Goal: Complete application form: Complete application form

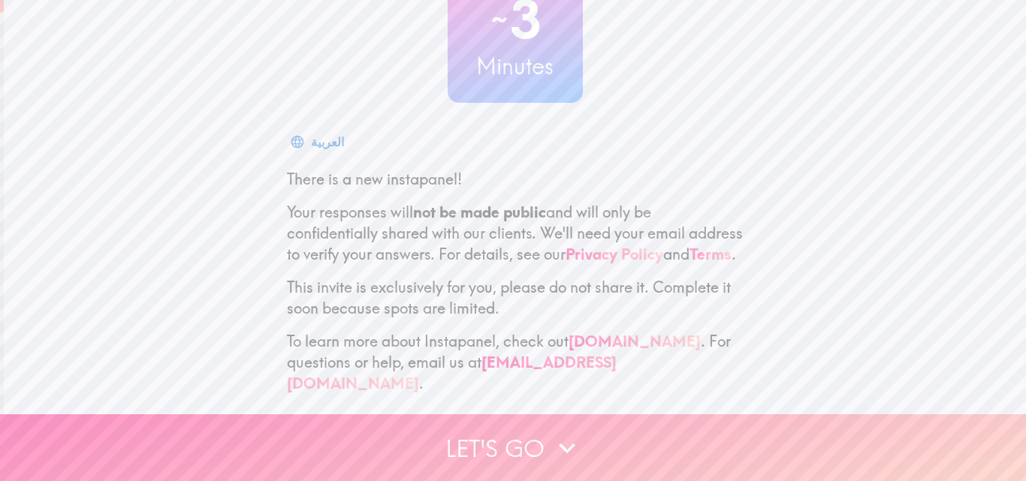
scroll to position [143, 0]
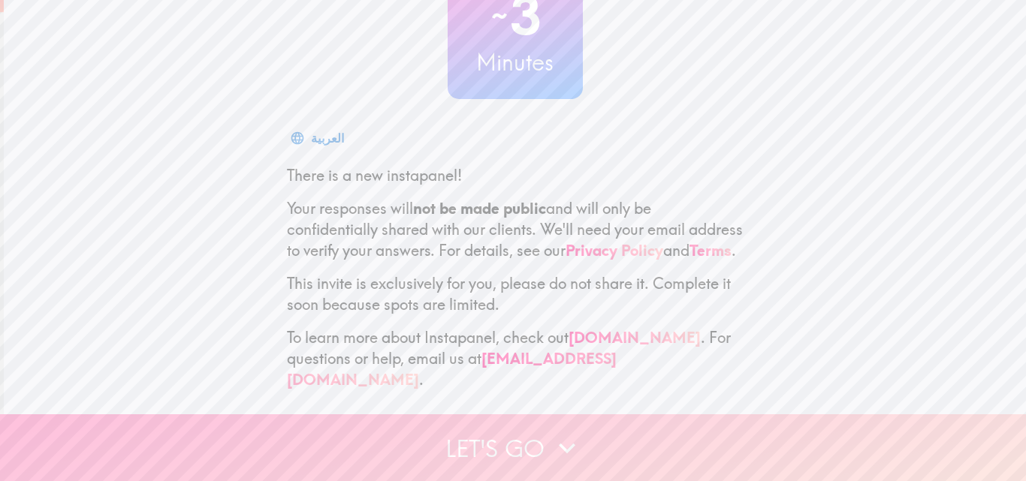
click at [527, 415] on button "Let's go" at bounding box center [513, 448] width 1026 height 67
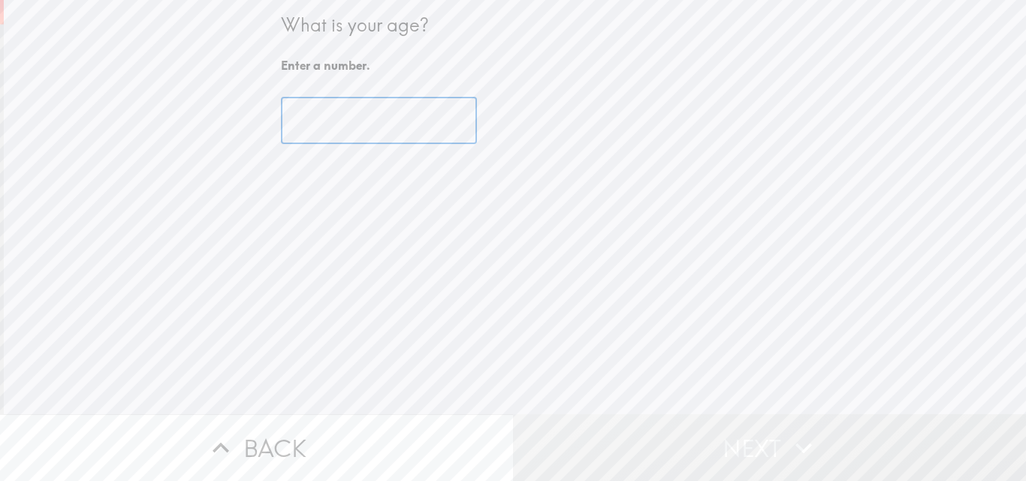
click at [376, 130] on input "number" at bounding box center [379, 121] width 196 height 47
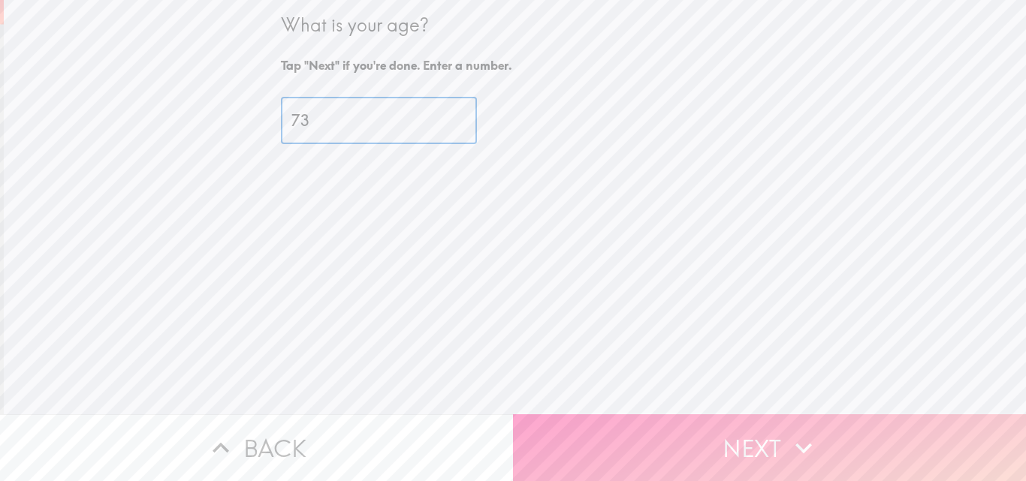
type input "73"
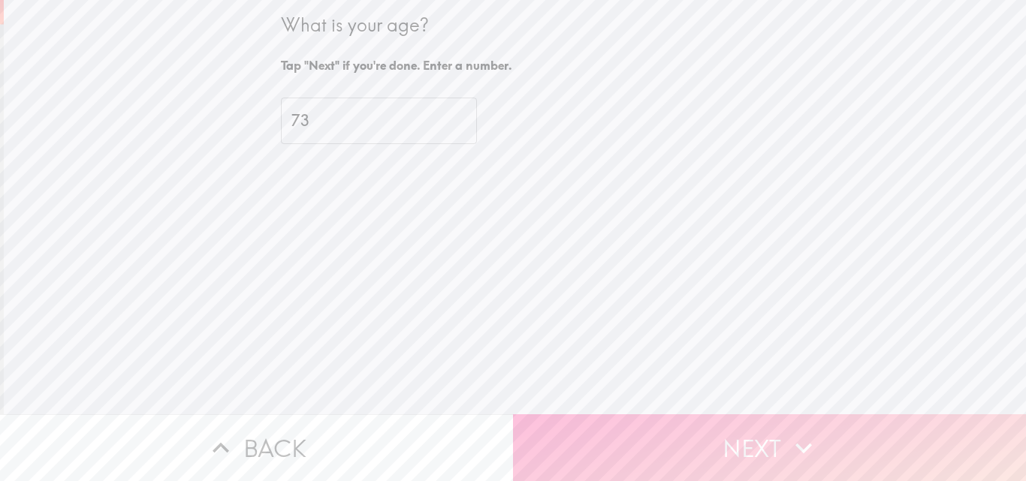
click at [590, 428] on button "Next" at bounding box center [769, 448] width 513 height 67
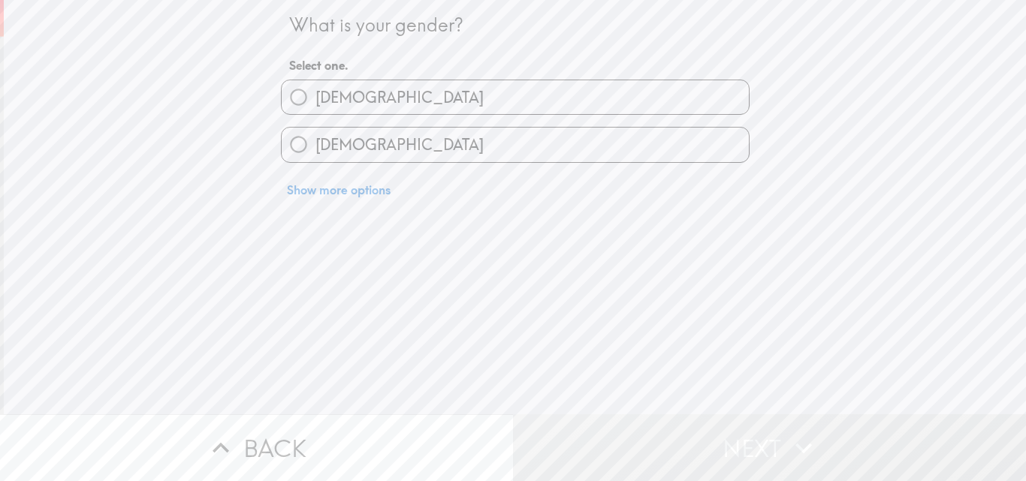
click at [442, 101] on label "[DEMOGRAPHIC_DATA]" at bounding box center [515, 97] width 467 height 34
click at [315, 101] on input "[DEMOGRAPHIC_DATA]" at bounding box center [299, 97] width 34 height 34
radio input "true"
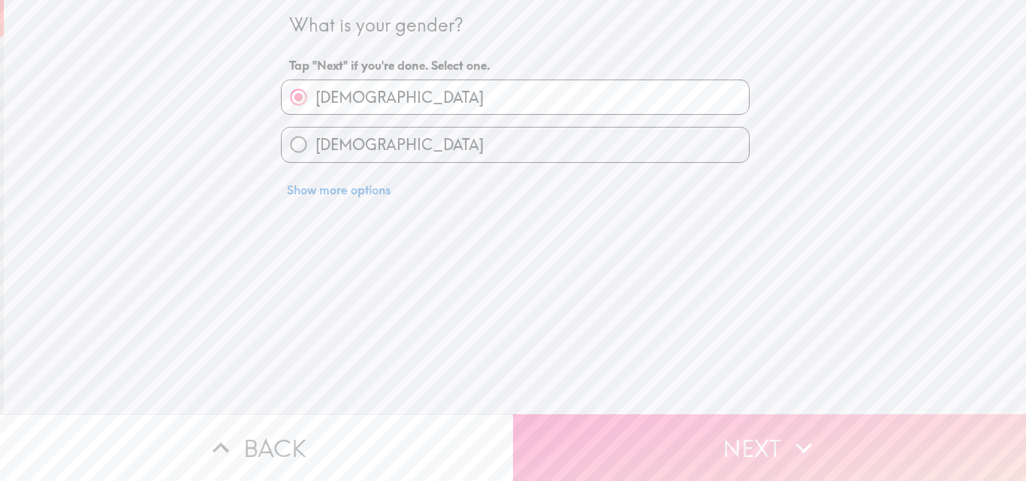
click at [632, 418] on button "Next" at bounding box center [769, 448] width 513 height 67
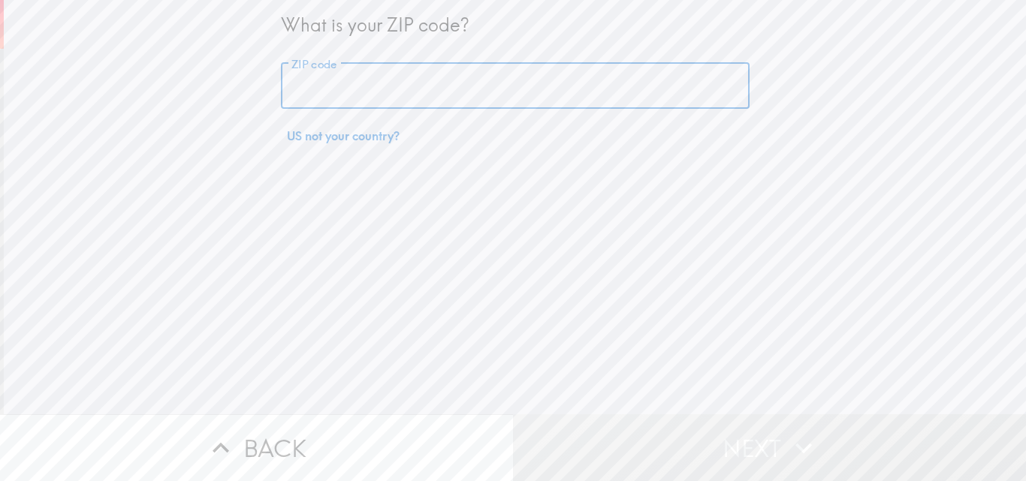
click at [363, 77] on input "ZIP code" at bounding box center [515, 86] width 469 height 47
type input "07006"
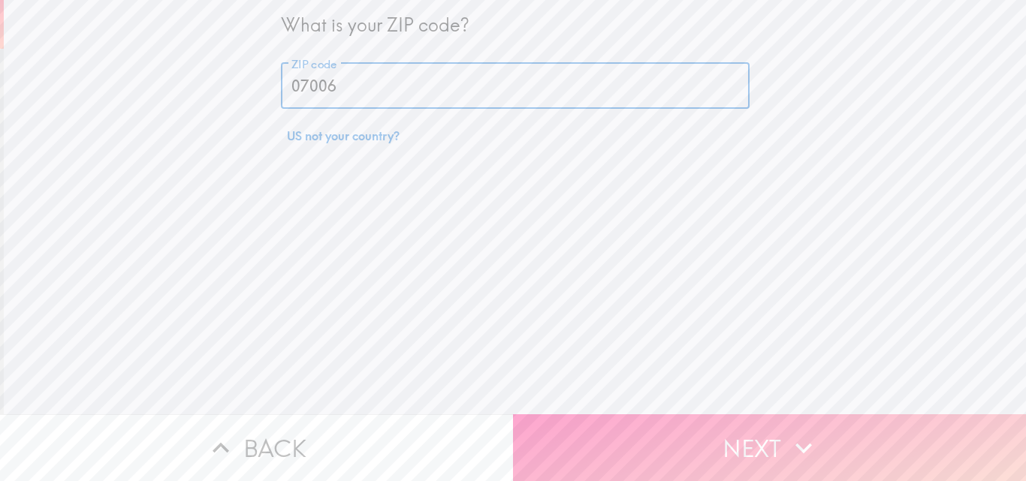
click at [637, 424] on button "Next" at bounding box center [769, 448] width 513 height 67
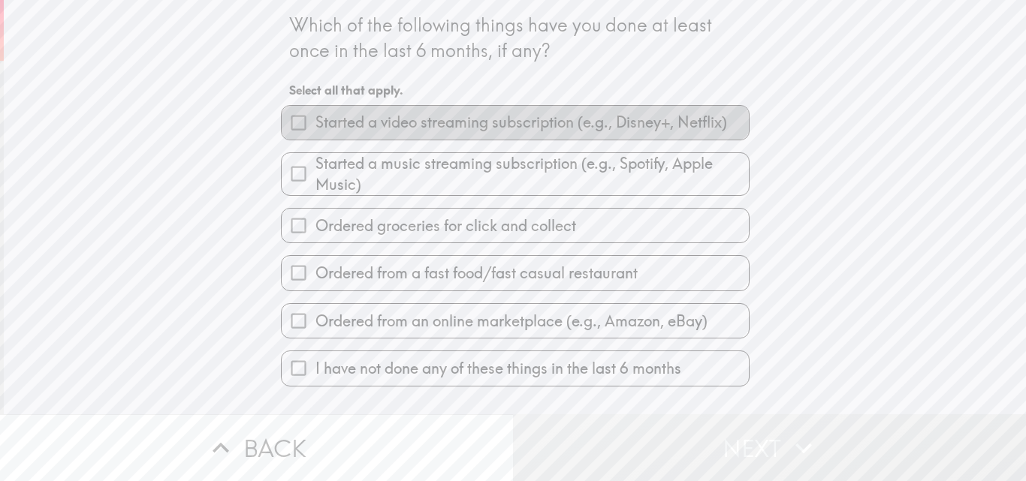
click at [421, 133] on span "Started a video streaming subscription (e.g., Disney+, Netflix)" at bounding box center [521, 122] width 412 height 21
click at [315, 133] on input "Started a video streaming subscription (e.g., Disney+, Netflix)" at bounding box center [299, 123] width 34 height 34
checkbox input "true"
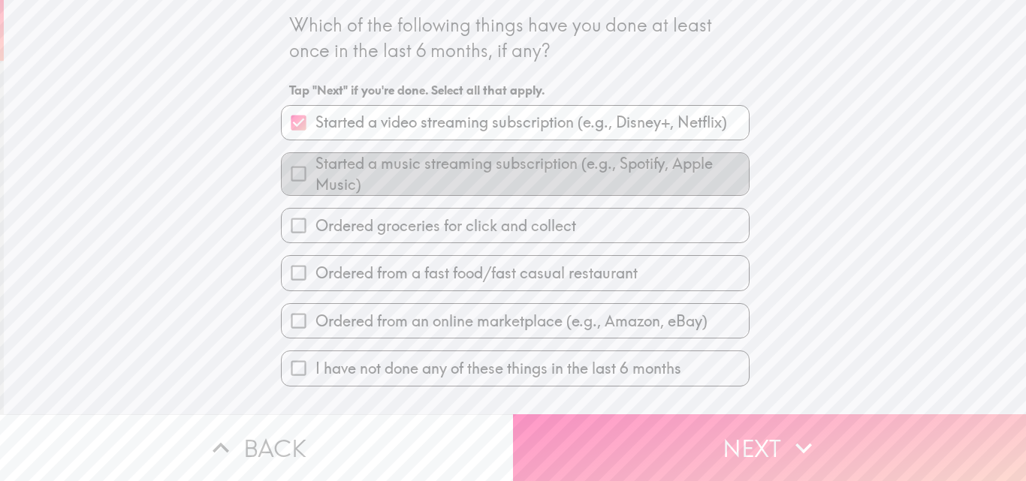
click at [425, 168] on span "Started a music streaming subscription (e.g., Spotify, Apple Music)" at bounding box center [531, 174] width 433 height 42
click at [315, 168] on input "Started a music streaming subscription (e.g., Spotify, Apple Music)" at bounding box center [299, 174] width 34 height 34
checkbox input "true"
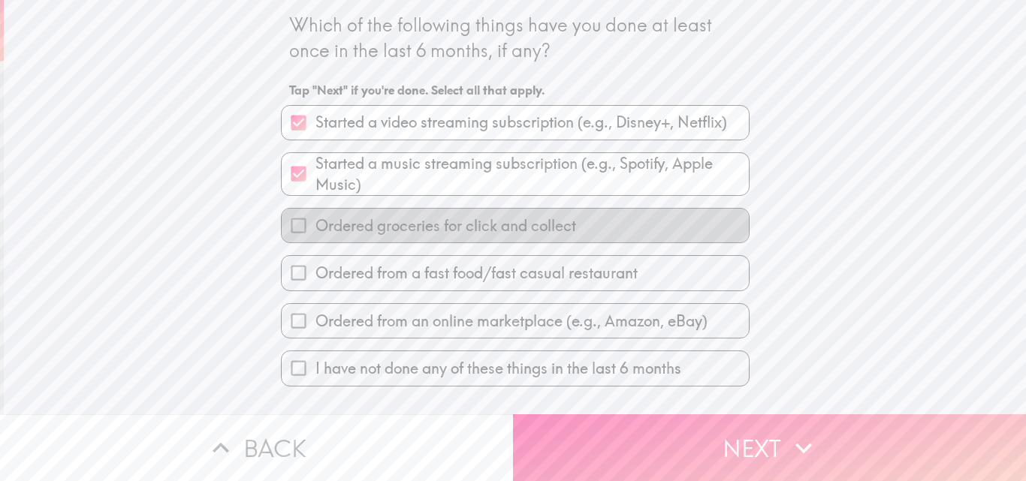
click at [436, 235] on span "Ordered groceries for click and collect" at bounding box center [445, 226] width 261 height 21
click at [315, 235] on input "Ordered groceries for click and collect" at bounding box center [299, 226] width 34 height 34
checkbox input "true"
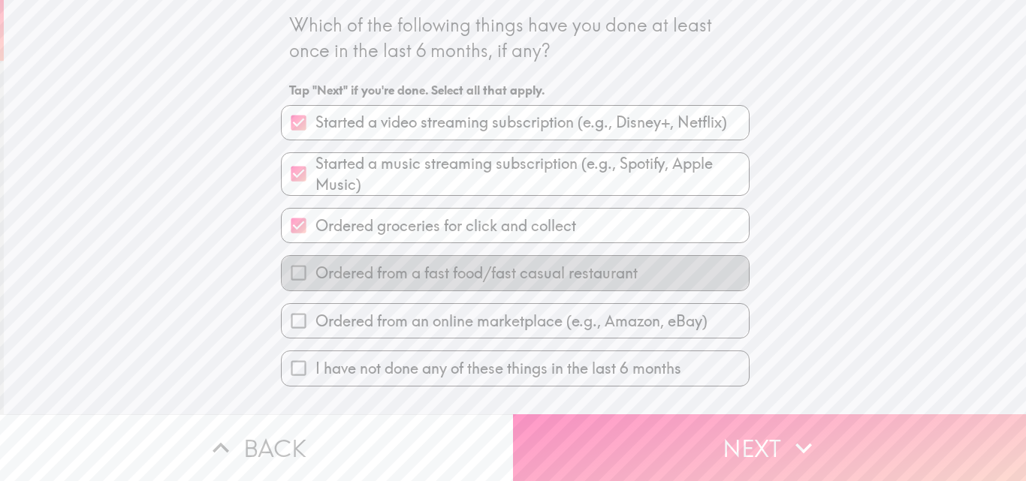
click at [437, 279] on span "Ordered from a fast food/fast casual restaurant" at bounding box center [476, 273] width 322 height 21
click at [315, 279] on input "Ordered from a fast food/fast casual restaurant" at bounding box center [299, 273] width 34 height 34
checkbox input "true"
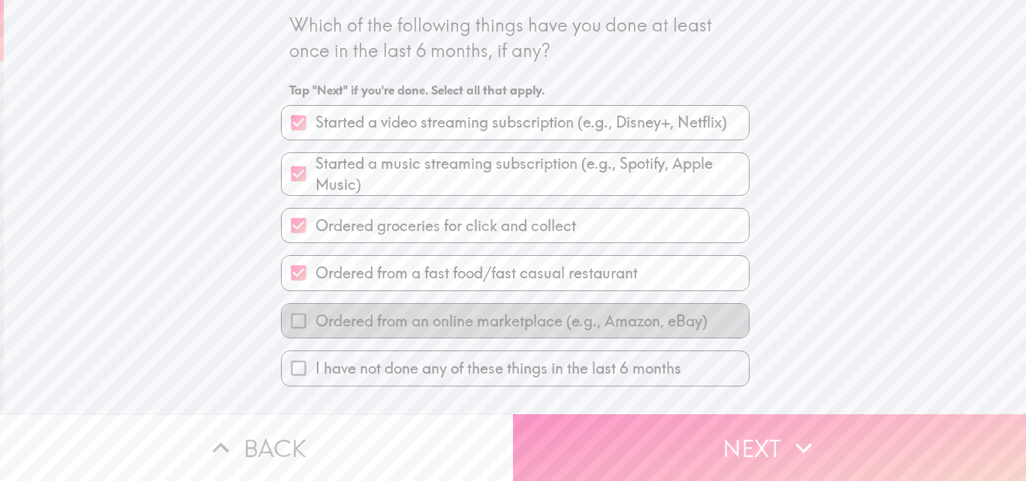
click at [444, 321] on span "Ordered from an online marketplace (e.g., Amazon, eBay)" at bounding box center [511, 321] width 392 height 21
click at [315, 321] on input "Ordered from an online marketplace (e.g., Amazon, eBay)" at bounding box center [299, 321] width 34 height 34
checkbox input "true"
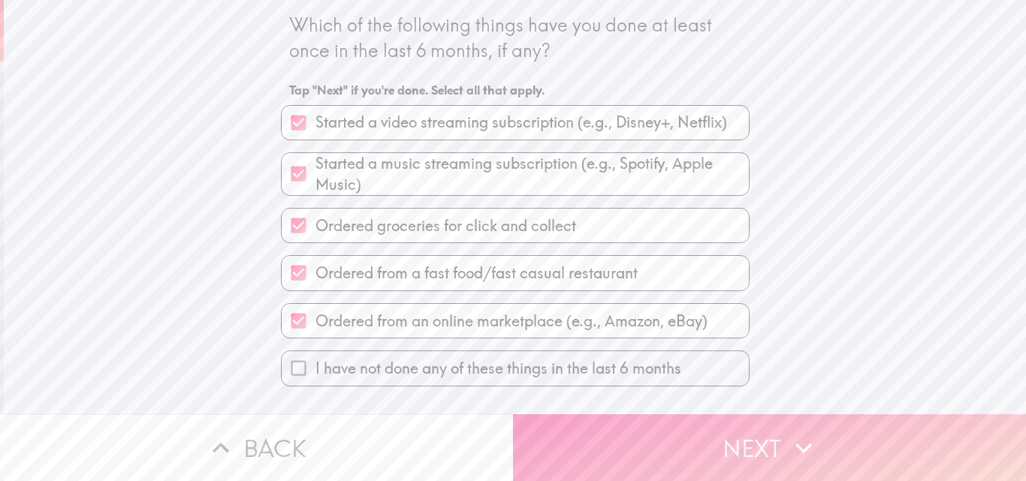
click at [593, 422] on button "Next" at bounding box center [769, 448] width 513 height 67
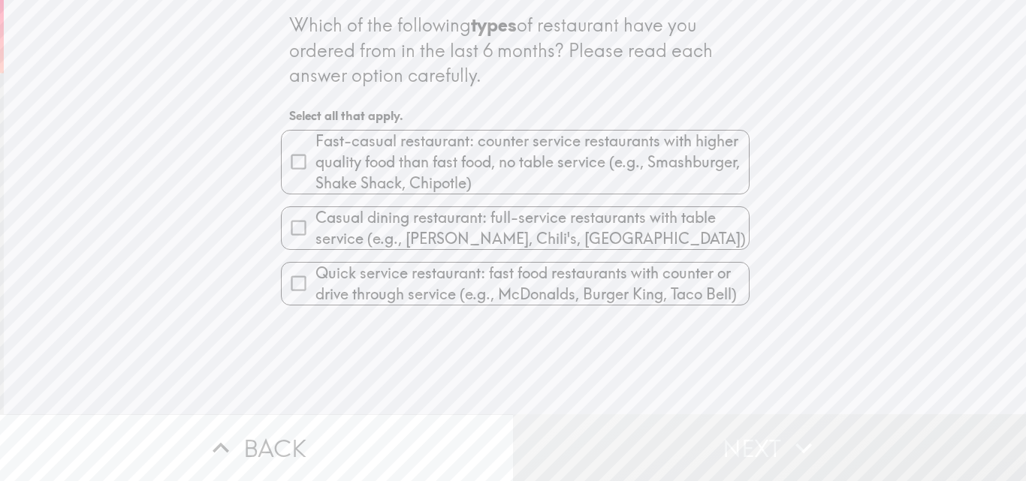
click at [441, 171] on span "Fast-casual restaurant: counter service restaurants with higher quality food th…" at bounding box center [531, 162] width 433 height 63
click at [315, 171] on input "Fast-casual restaurant: counter service restaurants with higher quality food th…" at bounding box center [299, 162] width 34 height 34
checkbox input "true"
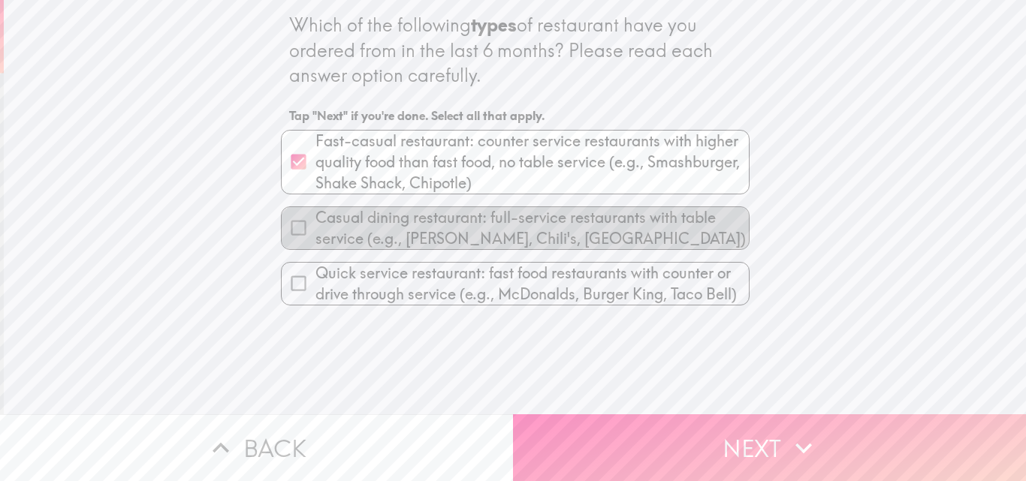
click at [444, 224] on span "Casual dining restaurant: full-service restaurants with table service (e.g., [P…" at bounding box center [531, 228] width 433 height 42
click at [315, 224] on input "Casual dining restaurant: full-service restaurants with table service (e.g., [P…" at bounding box center [299, 228] width 34 height 34
checkbox input "true"
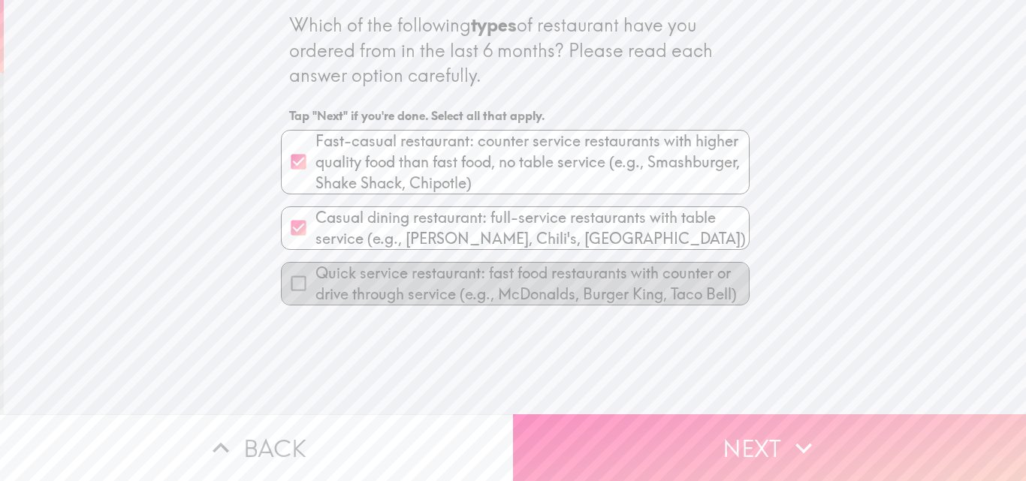
click at [466, 295] on span "Quick service restaurant: fast food restaurants with counter or drive through s…" at bounding box center [531, 284] width 433 height 42
click at [315, 295] on input "Quick service restaurant: fast food restaurants with counter or drive through s…" at bounding box center [299, 284] width 34 height 34
checkbox input "true"
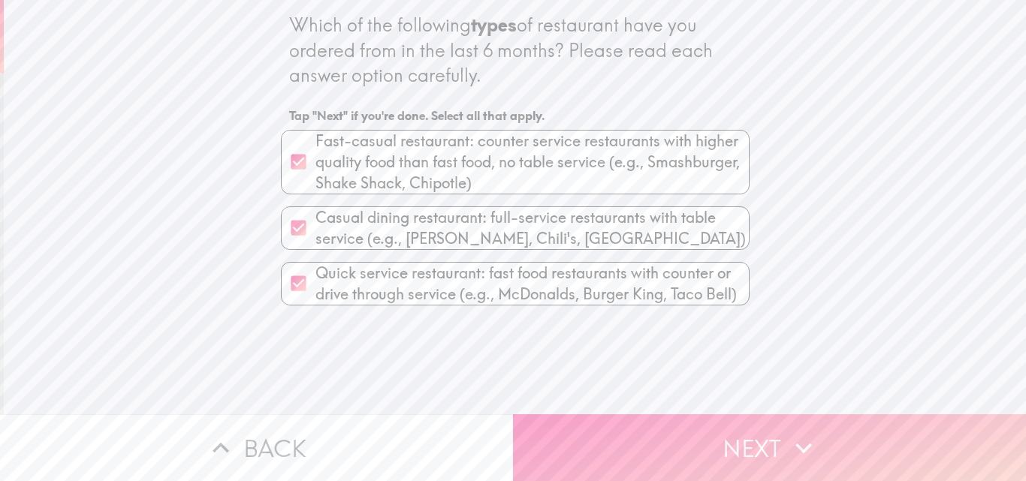
click at [629, 440] on button "Next" at bounding box center [769, 448] width 513 height 67
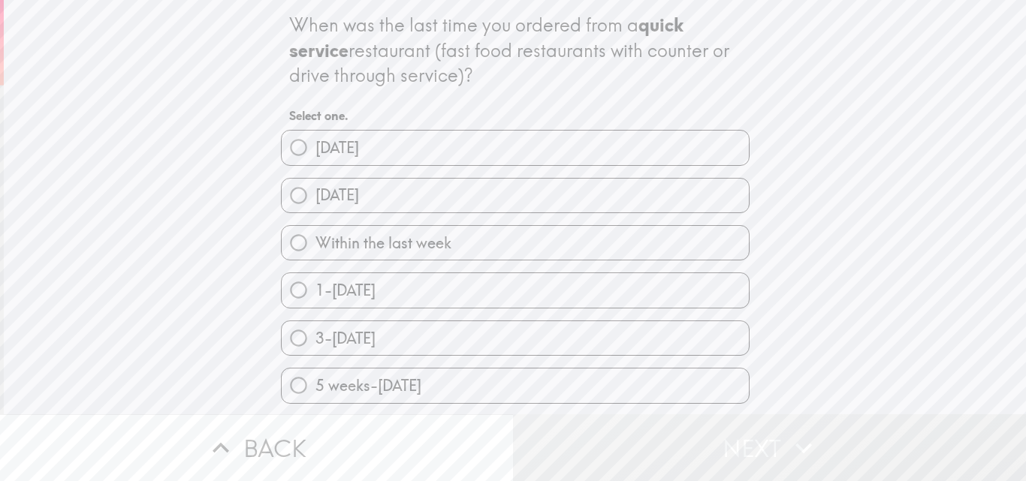
click at [472, 198] on label "[DATE]" at bounding box center [515, 196] width 467 height 34
click at [315, 198] on input "[DATE]" at bounding box center [299, 196] width 34 height 34
radio input "true"
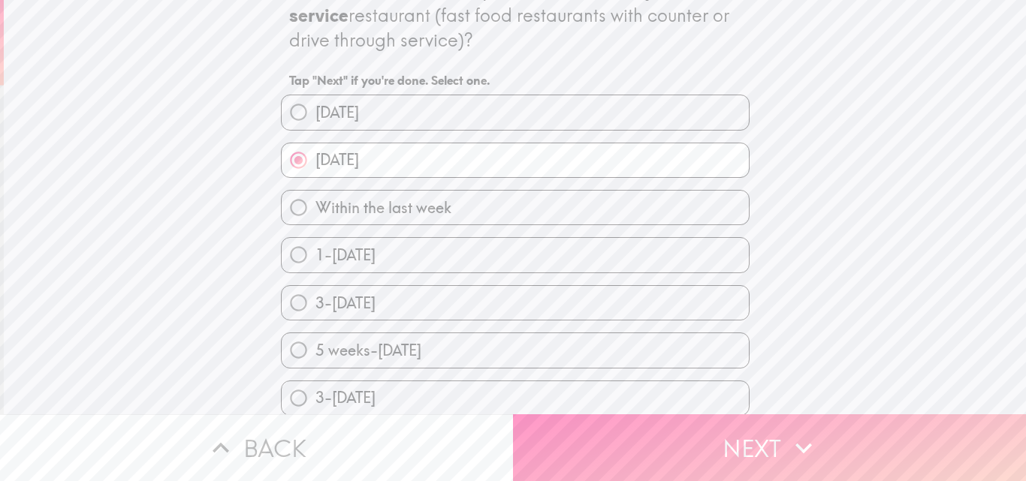
scroll to position [96, 0]
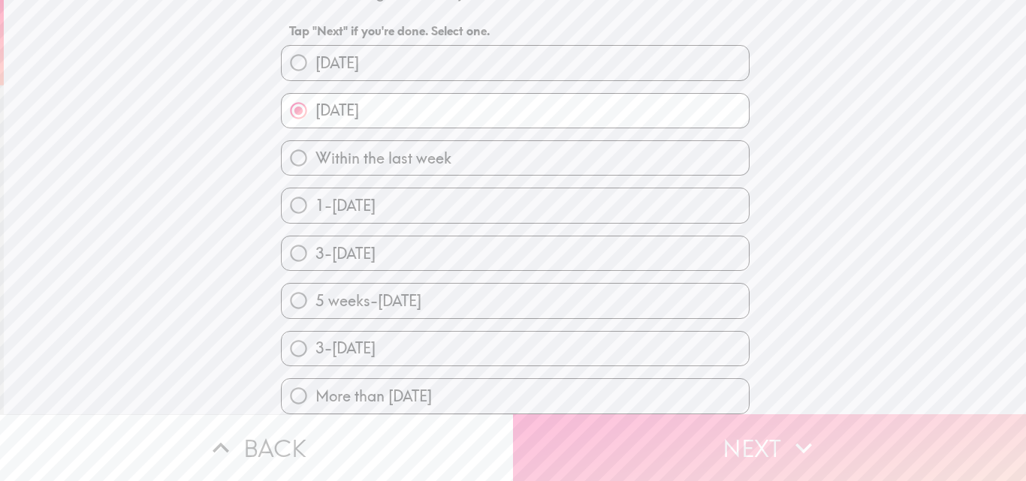
click at [647, 430] on button "Next" at bounding box center [769, 448] width 513 height 67
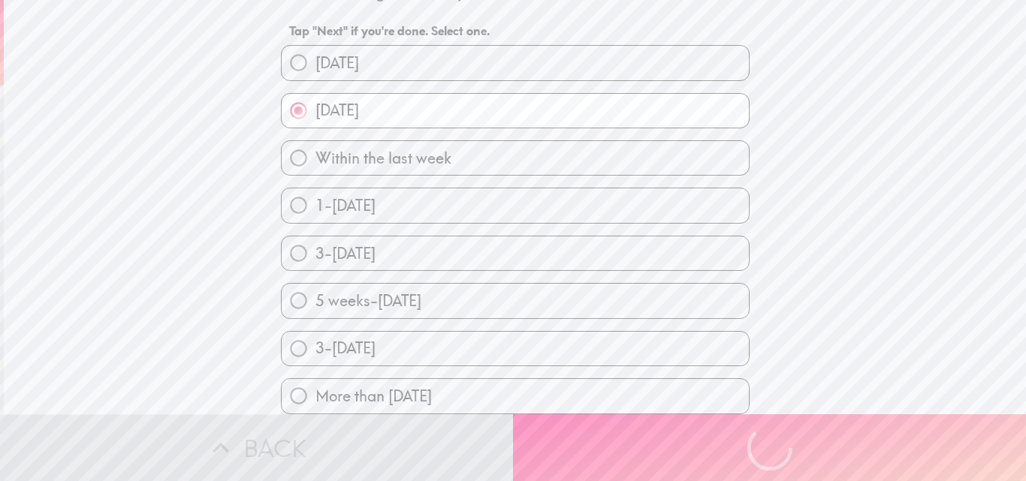
scroll to position [0, 0]
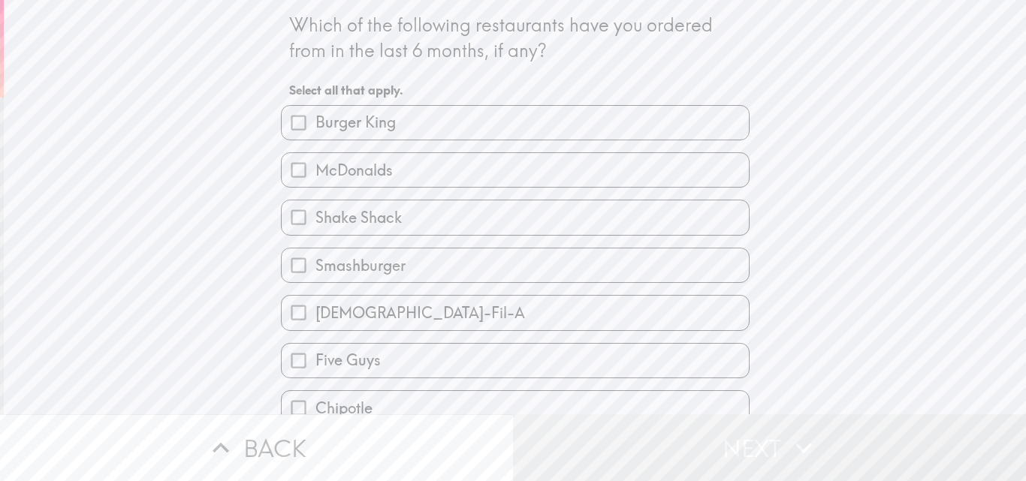
click at [486, 174] on label "McDonalds" at bounding box center [515, 170] width 467 height 34
click at [315, 174] on input "McDonalds" at bounding box center [299, 170] width 34 height 34
checkbox input "true"
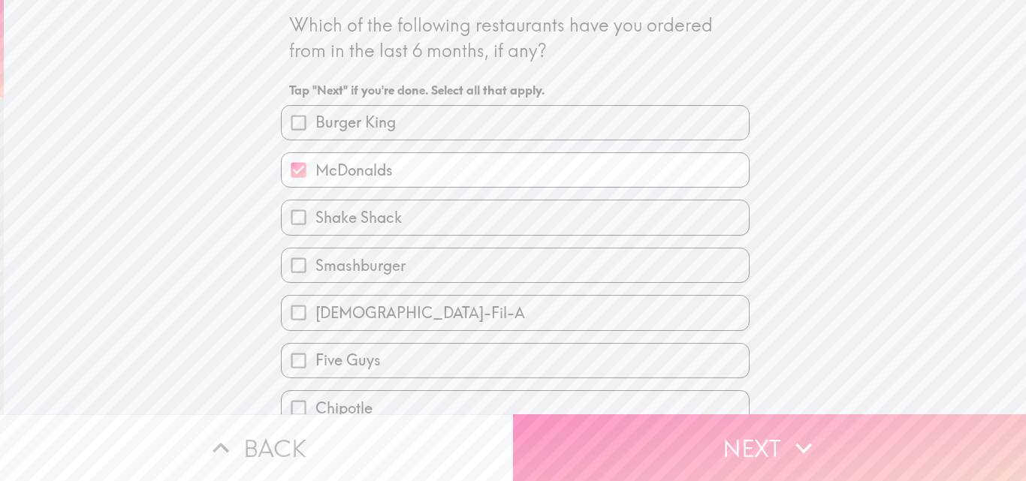
click at [465, 128] on label "Burger King" at bounding box center [515, 123] width 467 height 34
click at [315, 128] on input "Burger King" at bounding box center [299, 123] width 34 height 34
checkbox input "true"
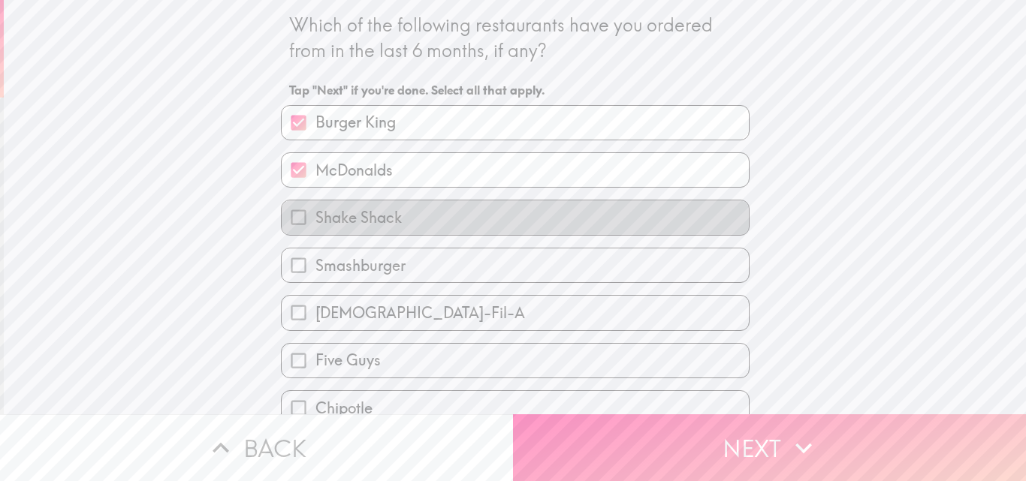
click at [430, 221] on label "Shake Shack" at bounding box center [515, 218] width 467 height 34
click at [315, 221] on input "Shake Shack" at bounding box center [299, 218] width 34 height 34
checkbox input "true"
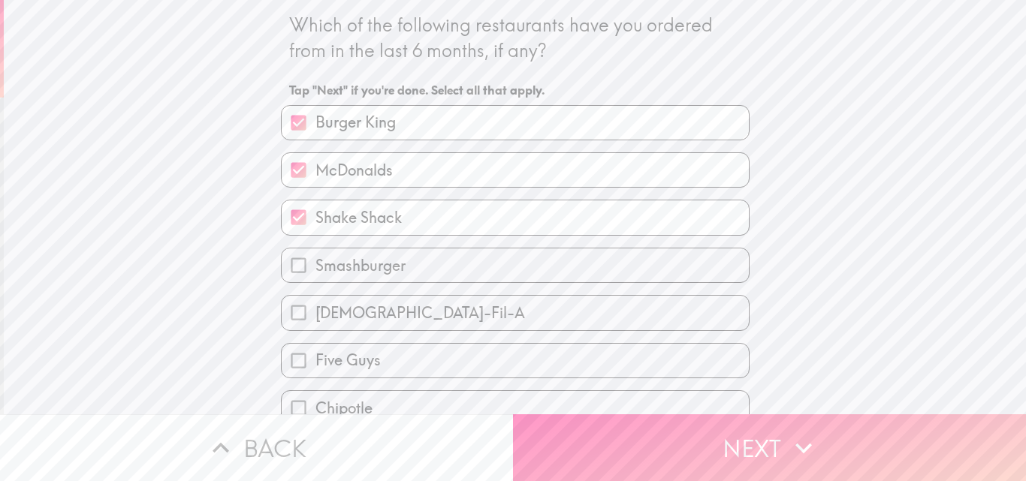
click at [437, 309] on label "[DEMOGRAPHIC_DATA]-Fil-A" at bounding box center [515, 313] width 467 height 34
click at [315, 309] on input "[DEMOGRAPHIC_DATA]-Fil-A" at bounding box center [299, 313] width 34 height 34
checkbox input "true"
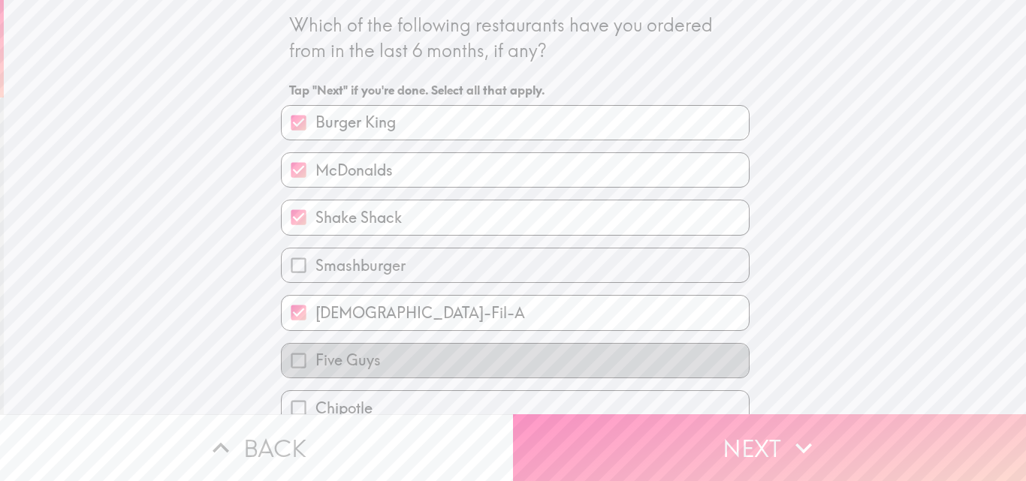
click at [440, 347] on label "Five Guys" at bounding box center [515, 361] width 467 height 34
click at [315, 347] on input "Five Guys" at bounding box center [299, 361] width 34 height 34
checkbox input "true"
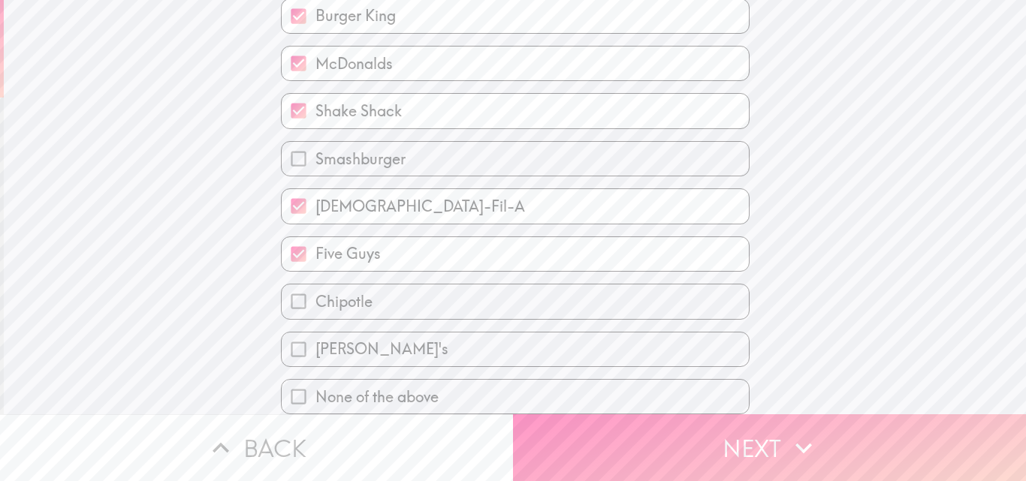
scroll to position [118, 0]
click at [421, 285] on label "Chipotle" at bounding box center [515, 302] width 467 height 34
click at [315, 285] on input "Chipotle" at bounding box center [299, 302] width 34 height 34
checkbox input "true"
click at [439, 340] on label "[PERSON_NAME]'s" at bounding box center [515, 350] width 467 height 34
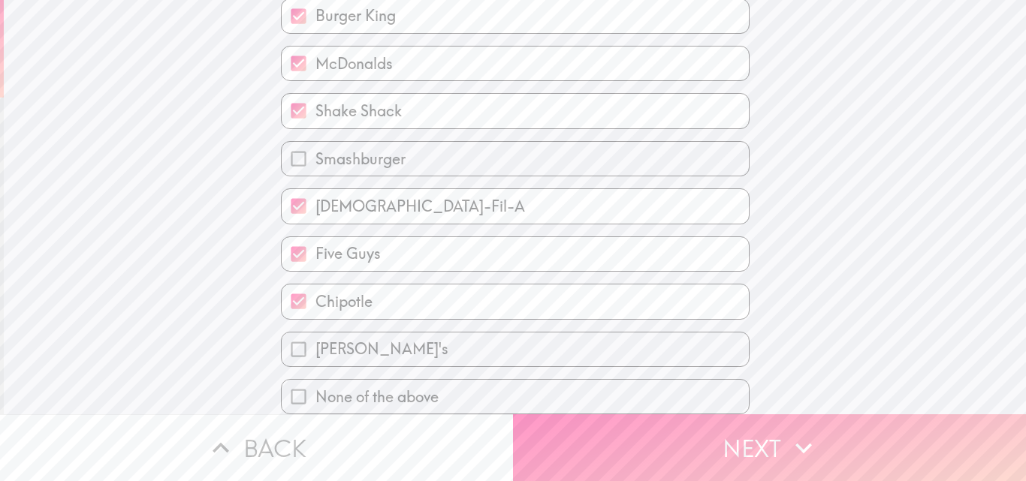
click at [315, 340] on input "[PERSON_NAME]'s" at bounding box center [299, 350] width 34 height 34
checkbox input "true"
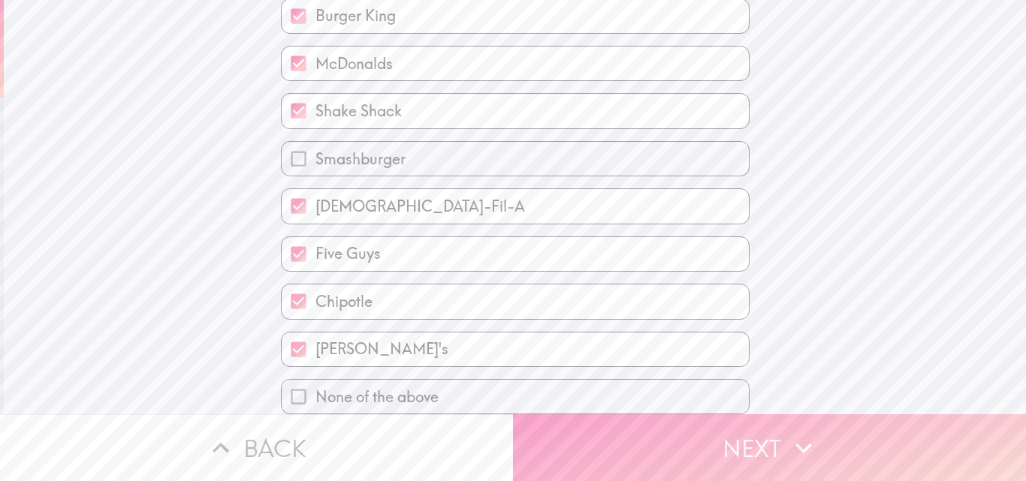
click at [608, 433] on button "Next" at bounding box center [769, 448] width 513 height 67
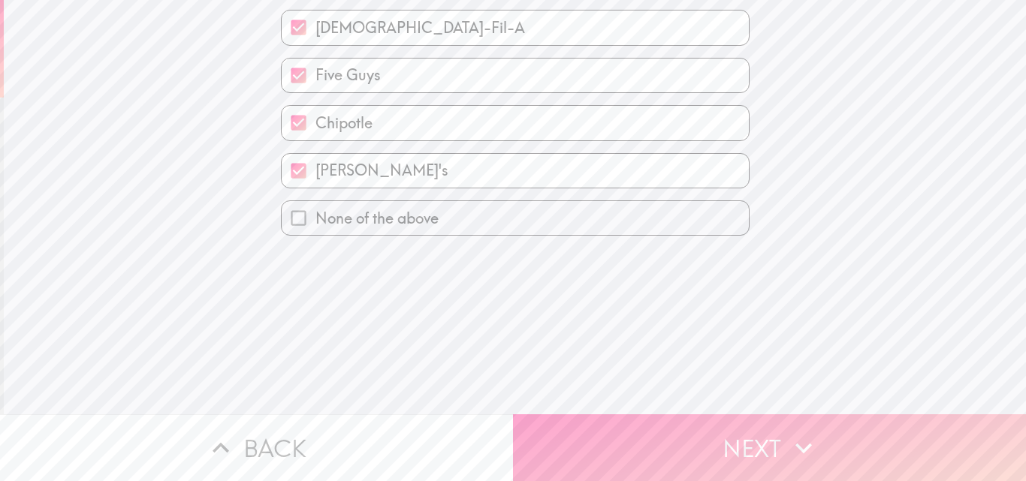
scroll to position [0, 0]
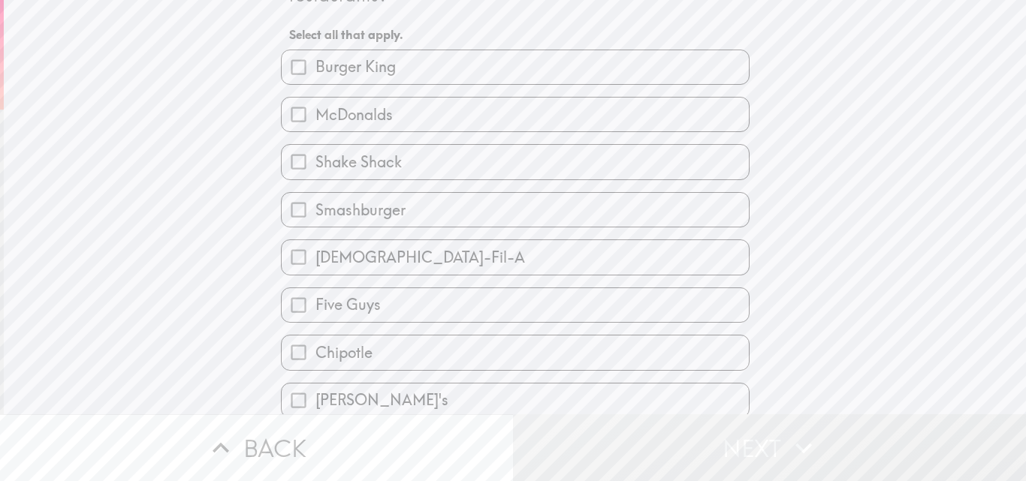
scroll to position [118, 0]
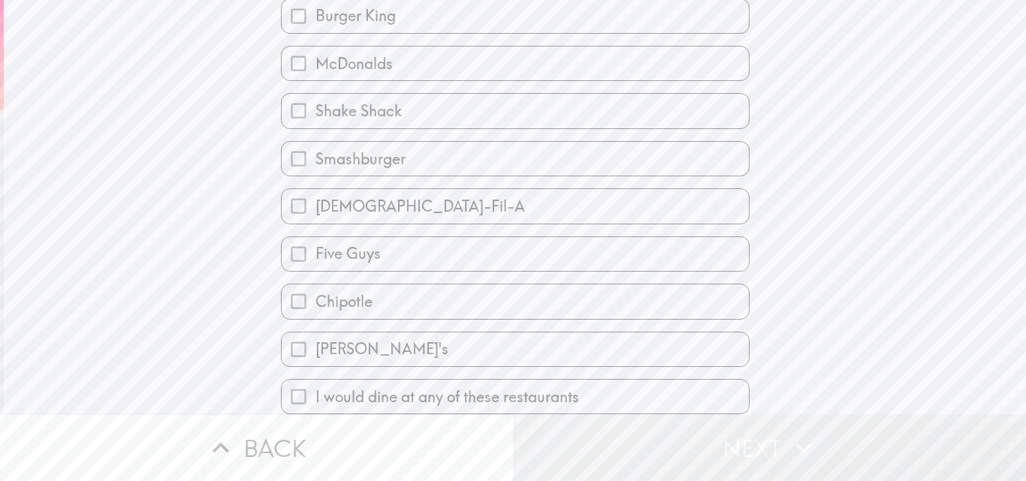
click at [475, 387] on span "I would dine at any of these restaurants" at bounding box center [447, 397] width 264 height 21
click at [315, 382] on input "I would dine at any of these restaurants" at bounding box center [299, 397] width 34 height 34
checkbox input "true"
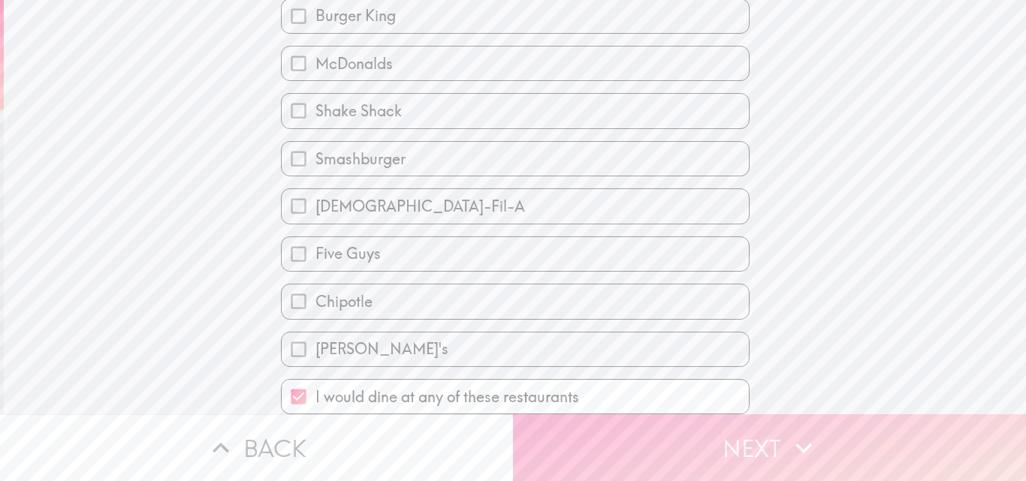
click at [612, 431] on button "Next" at bounding box center [769, 448] width 513 height 67
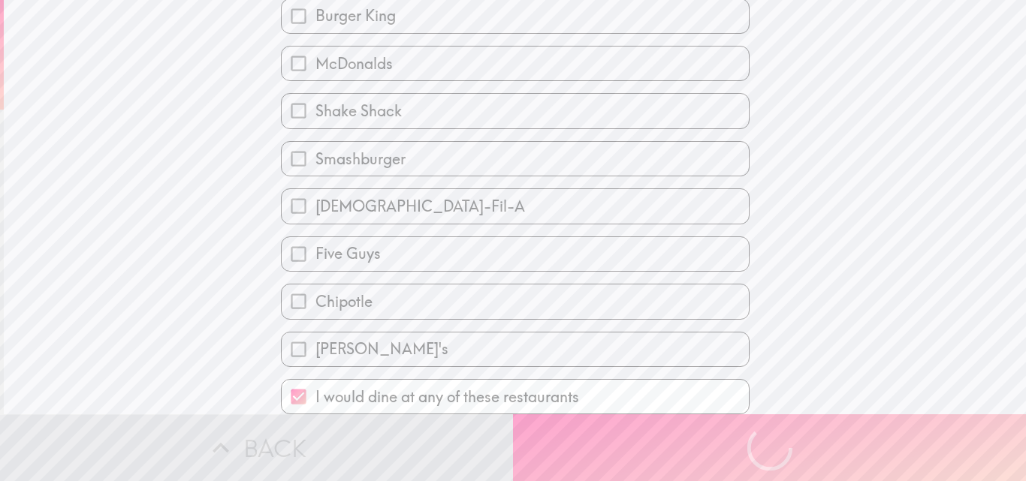
scroll to position [0, 0]
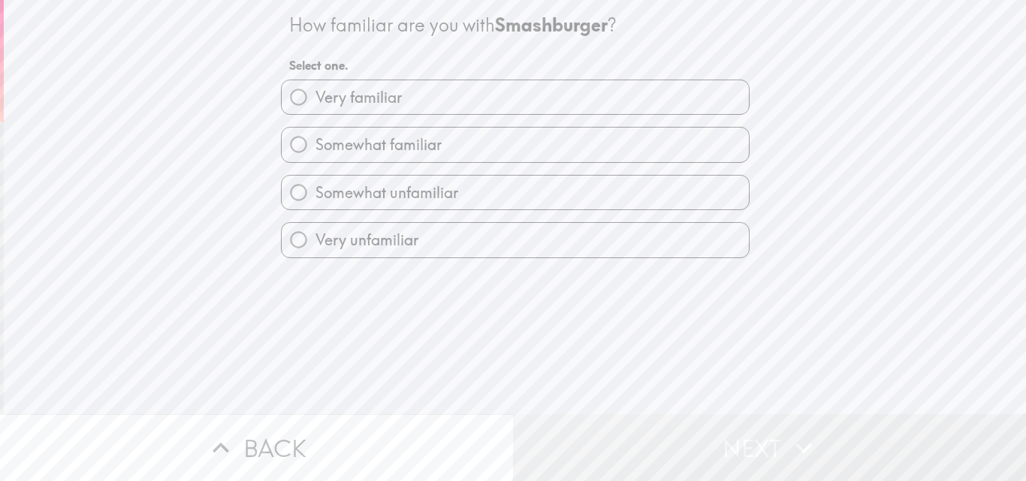
click at [480, 138] on label "Somewhat familiar" at bounding box center [515, 145] width 467 height 34
click at [315, 138] on input "Somewhat familiar" at bounding box center [299, 145] width 34 height 34
radio input "true"
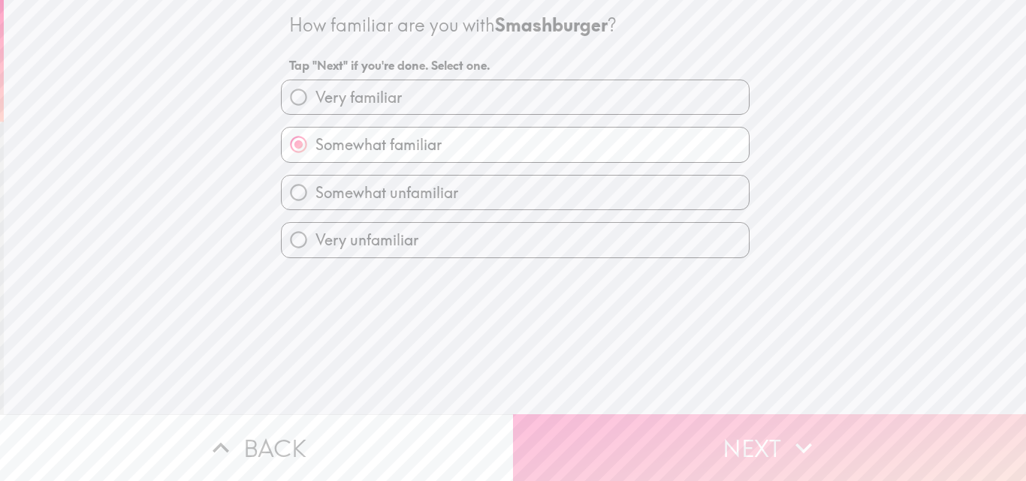
click at [656, 415] on button "Next" at bounding box center [769, 448] width 513 height 67
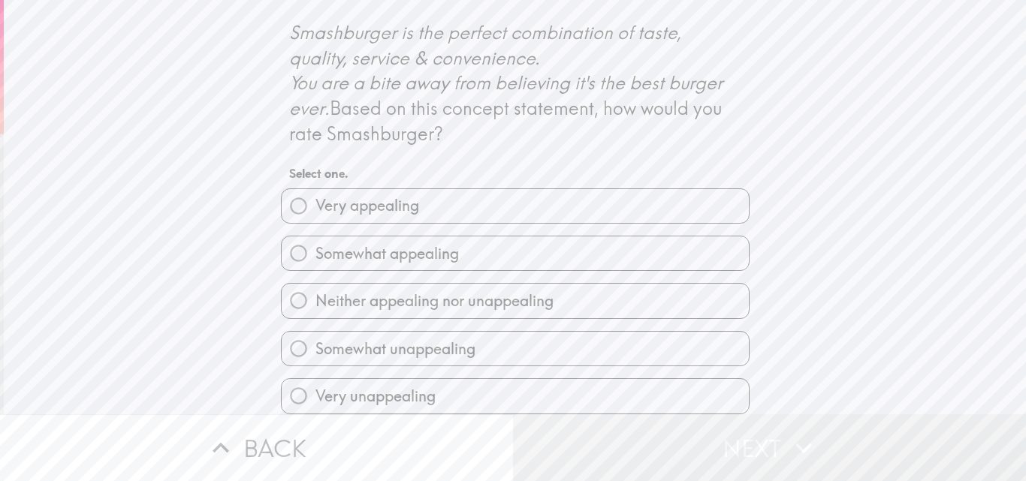
scroll to position [676, 0]
click at [512, 223] on label "Very appealing" at bounding box center [515, 206] width 467 height 34
click at [315, 223] on input "Very appealing" at bounding box center [299, 206] width 34 height 34
radio input "true"
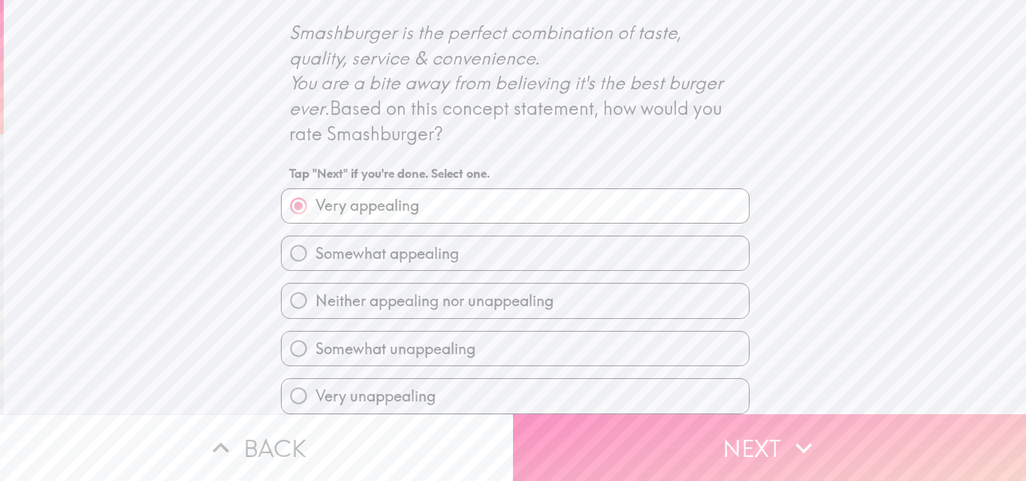
scroll to position [710, 0]
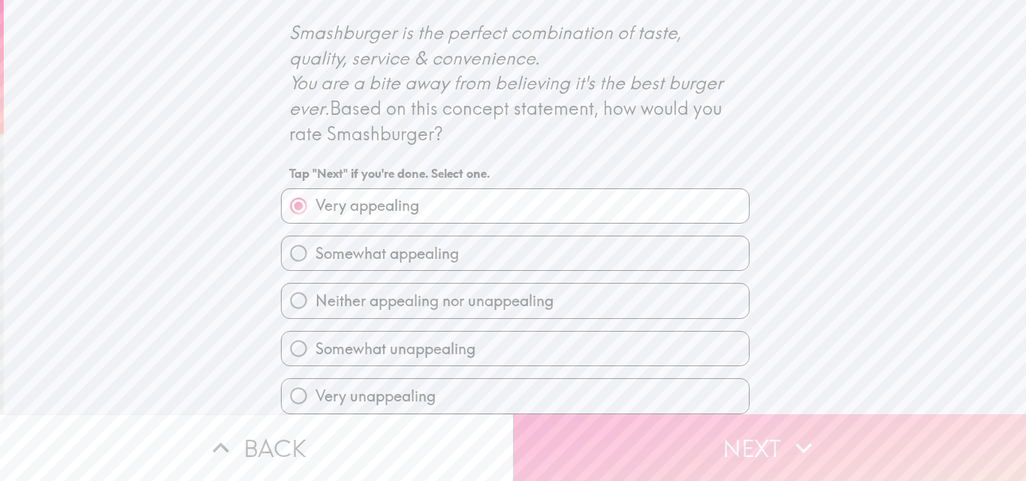
click at [682, 424] on button "Next" at bounding box center [769, 448] width 513 height 67
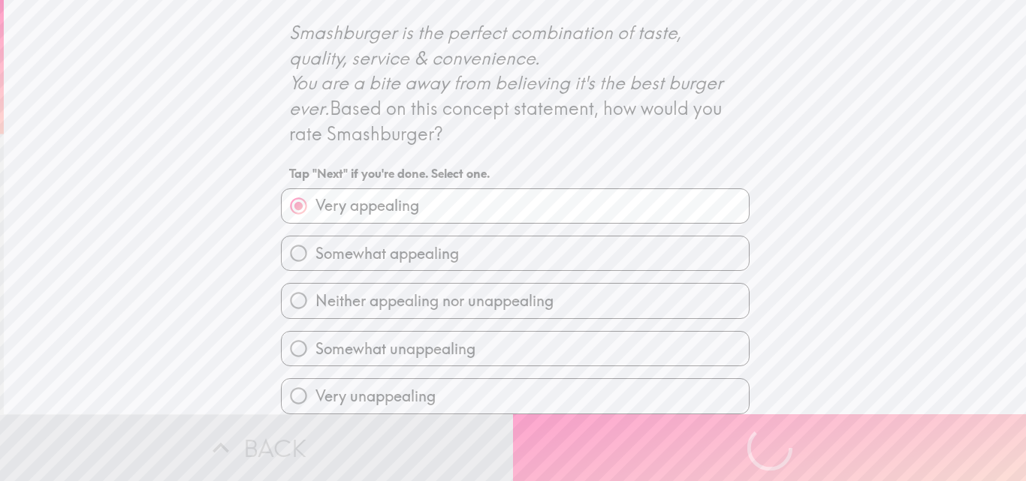
scroll to position [0, 0]
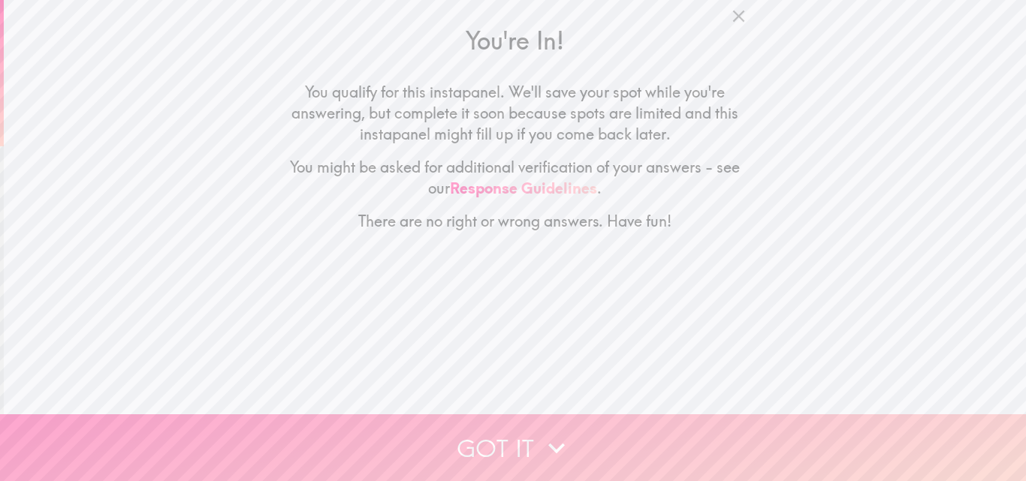
click at [635, 448] on button "Got it" at bounding box center [513, 448] width 1026 height 67
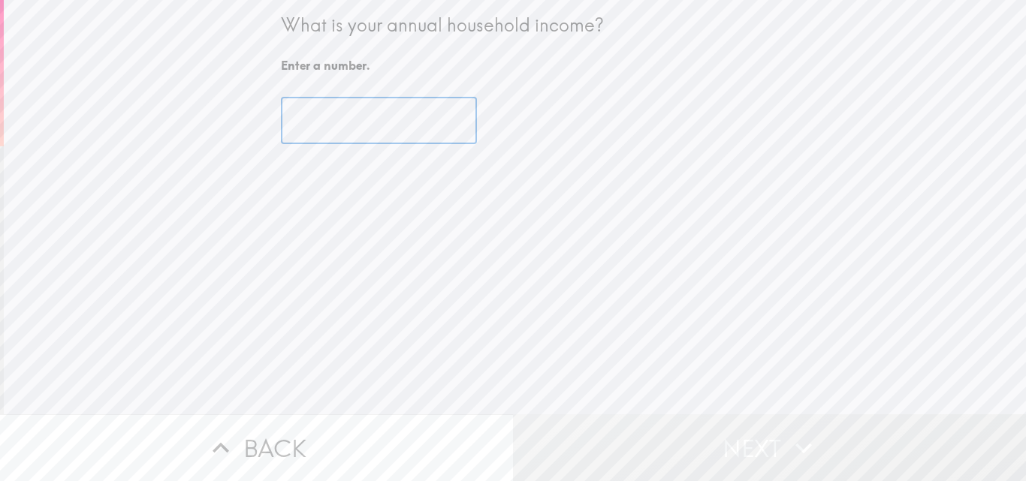
click at [339, 133] on input "number" at bounding box center [379, 121] width 196 height 47
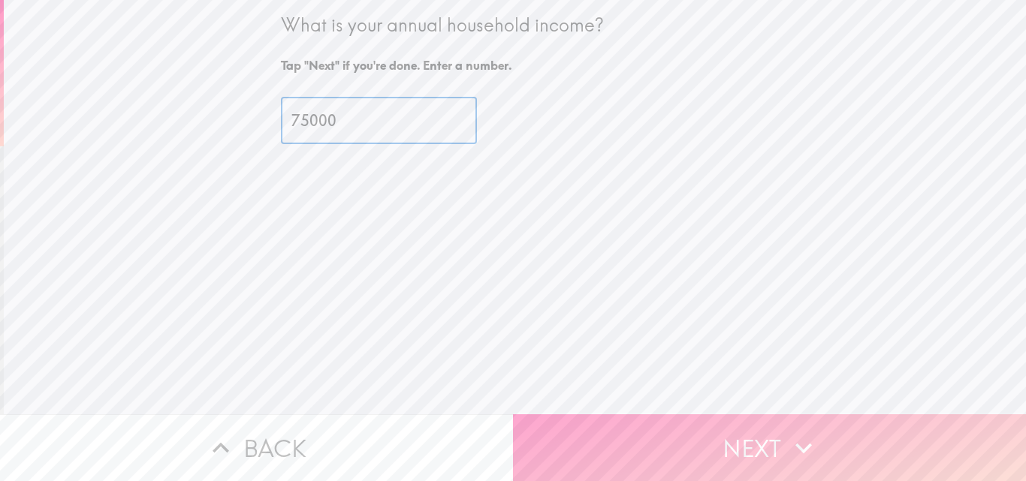
type input "75000"
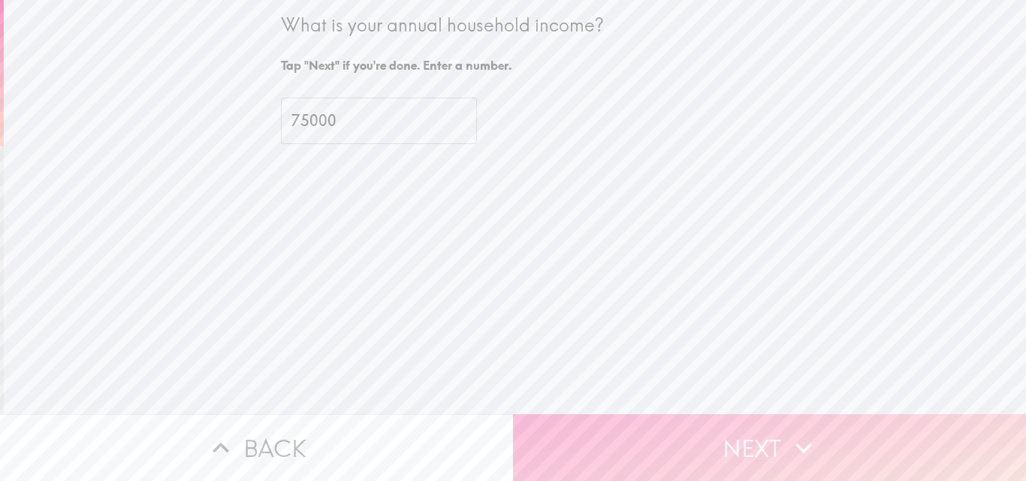
click at [576, 422] on button "Next" at bounding box center [769, 448] width 513 height 67
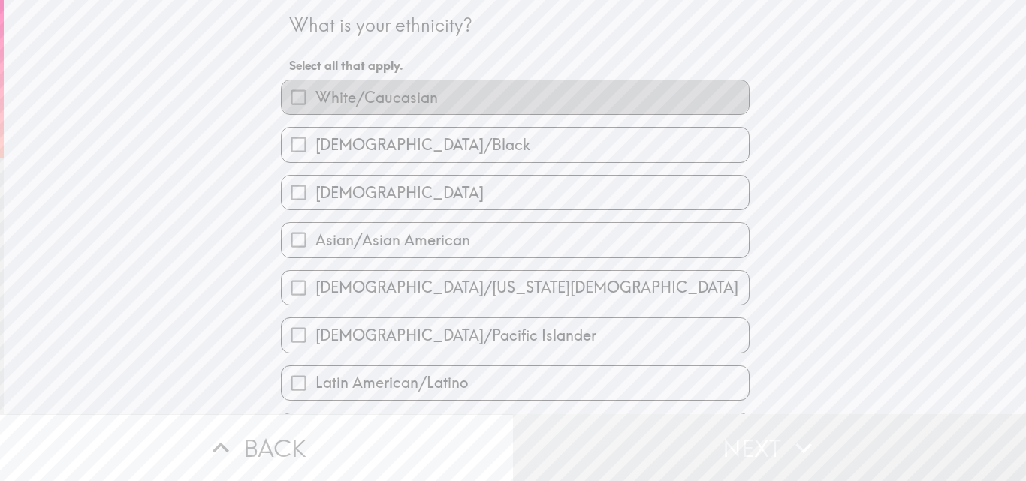
click at [454, 98] on label "White/Caucasian" at bounding box center [515, 97] width 467 height 34
click at [315, 98] on input "White/Caucasian" at bounding box center [299, 97] width 34 height 34
checkbox input "true"
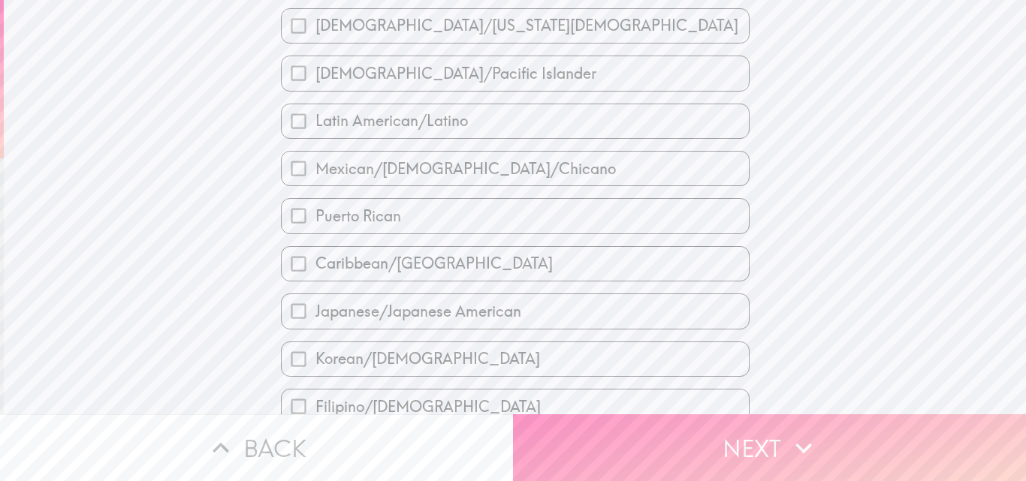
scroll to position [300, 0]
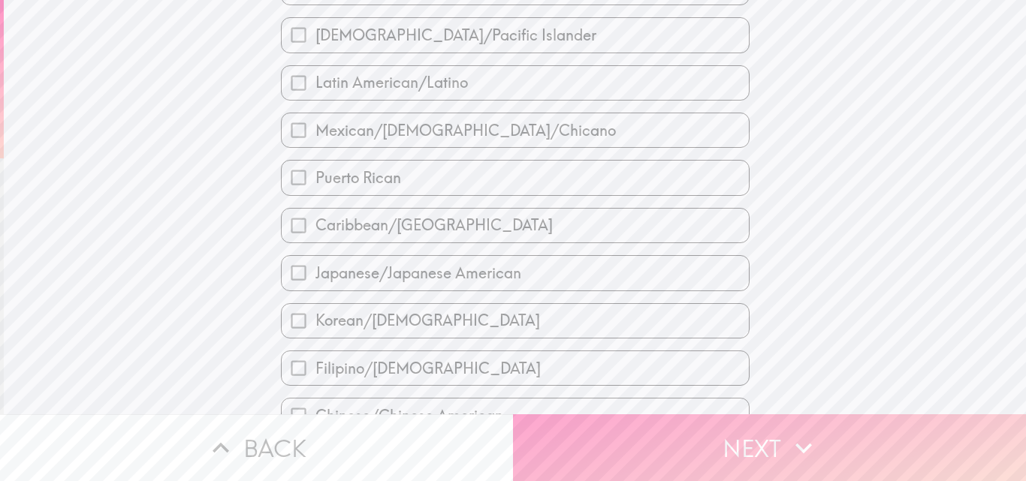
click at [656, 432] on button "Next" at bounding box center [769, 448] width 513 height 67
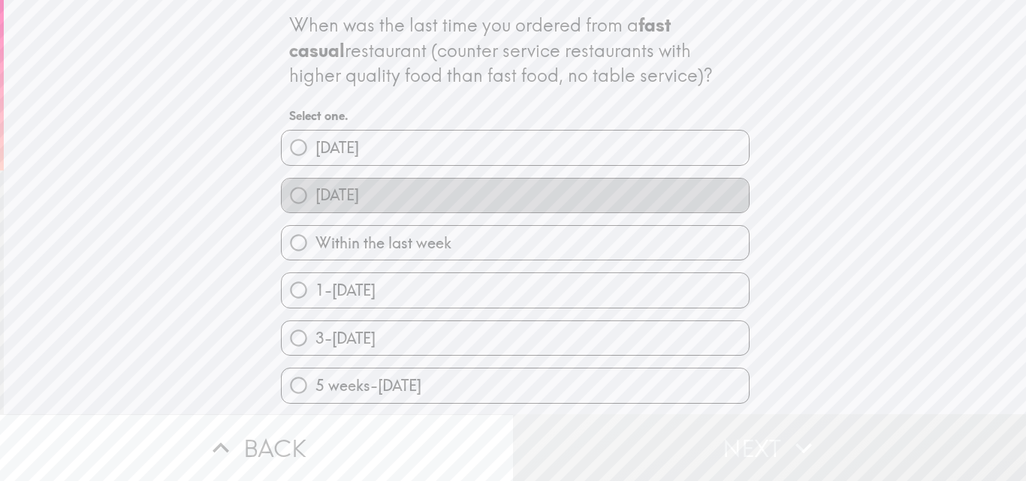
click at [497, 208] on label "[DATE]" at bounding box center [515, 196] width 467 height 34
click at [315, 208] on input "[DATE]" at bounding box center [299, 196] width 34 height 34
radio input "true"
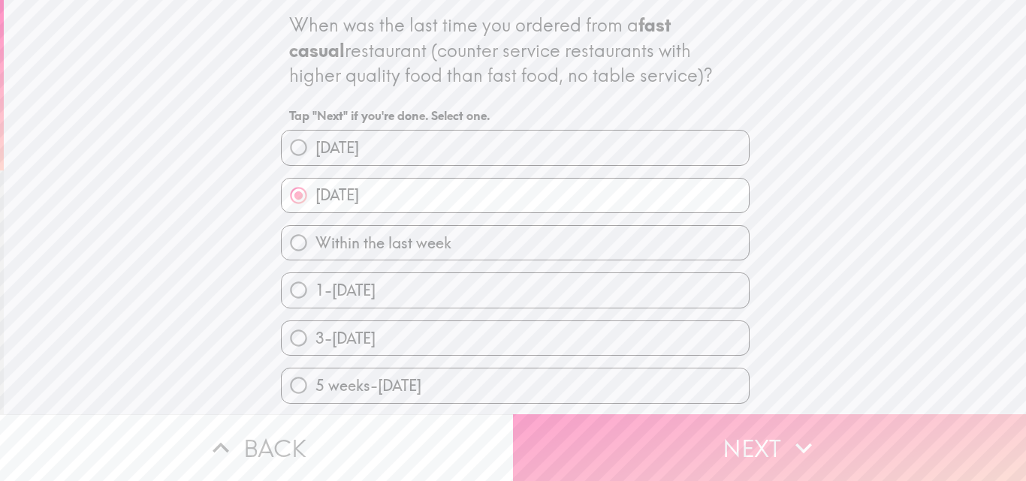
click at [620, 433] on button "Next" at bounding box center [769, 448] width 513 height 67
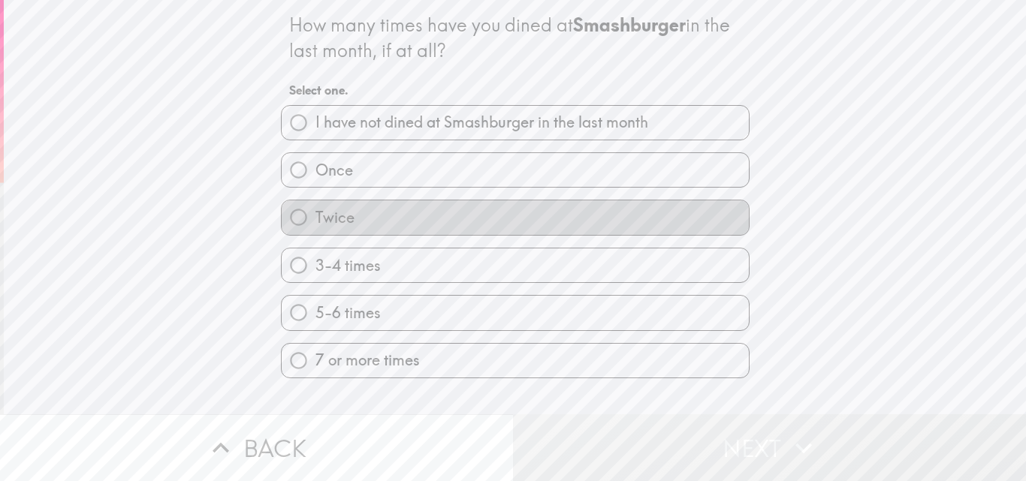
click at [500, 224] on label "Twice" at bounding box center [515, 218] width 467 height 34
click at [315, 224] on input "Twice" at bounding box center [299, 218] width 34 height 34
radio input "true"
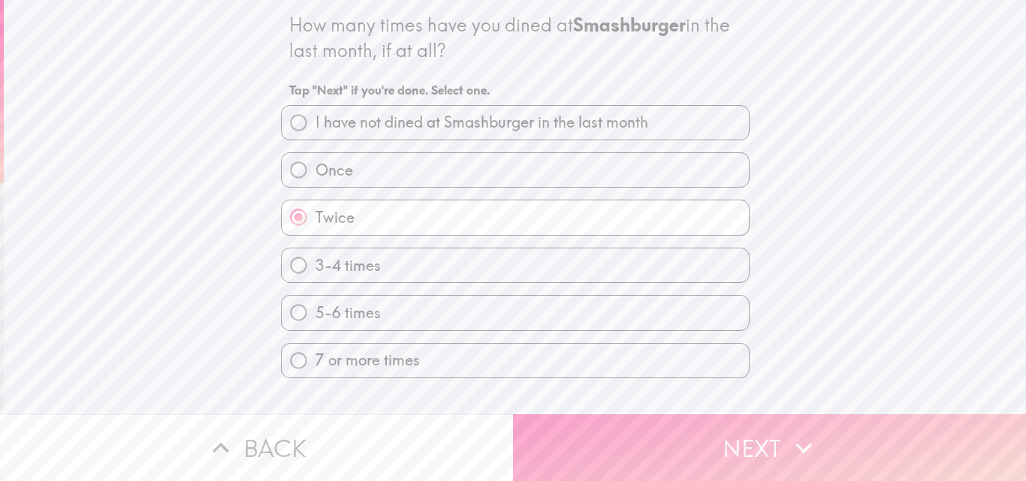
click at [649, 428] on button "Next" at bounding box center [769, 448] width 513 height 67
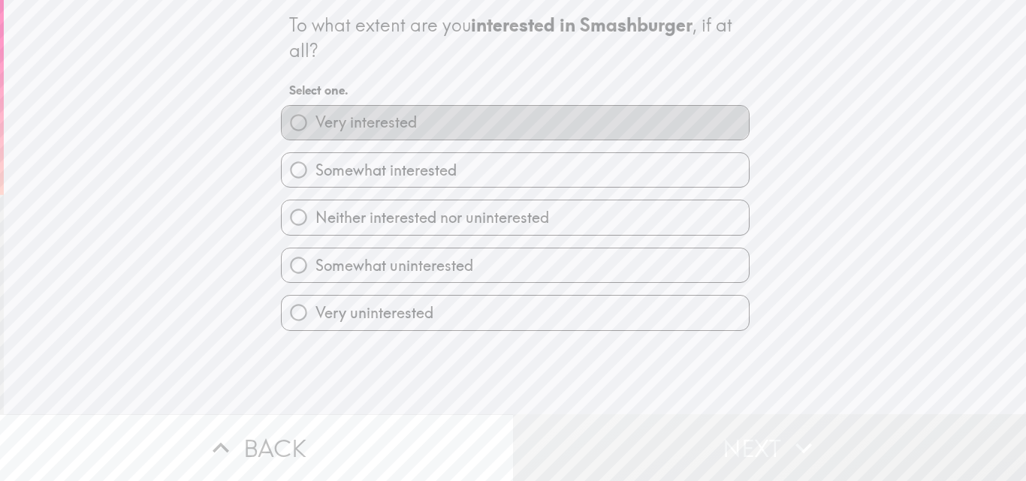
click at [523, 131] on label "Very interested" at bounding box center [515, 123] width 467 height 34
click at [315, 131] on input "Very interested" at bounding box center [299, 123] width 34 height 34
radio input "true"
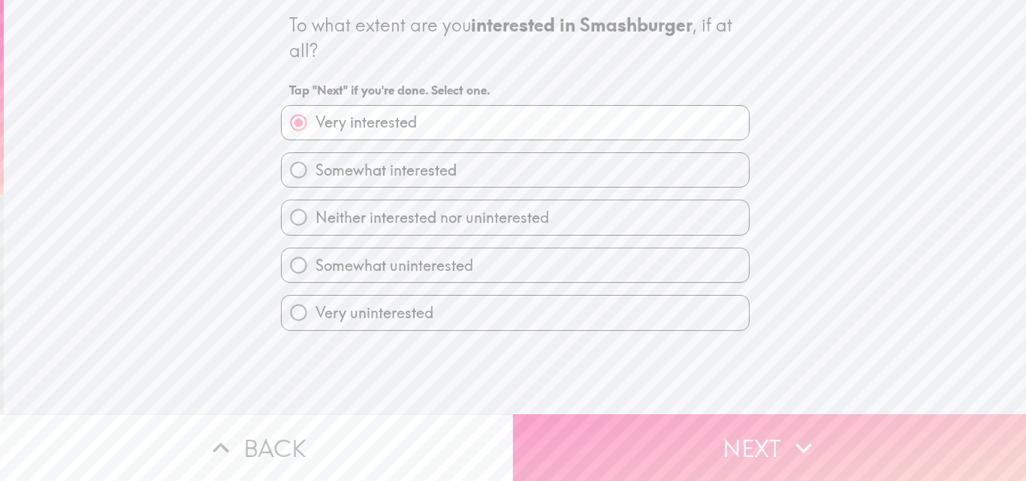
click at [624, 428] on button "Next" at bounding box center [769, 448] width 513 height 67
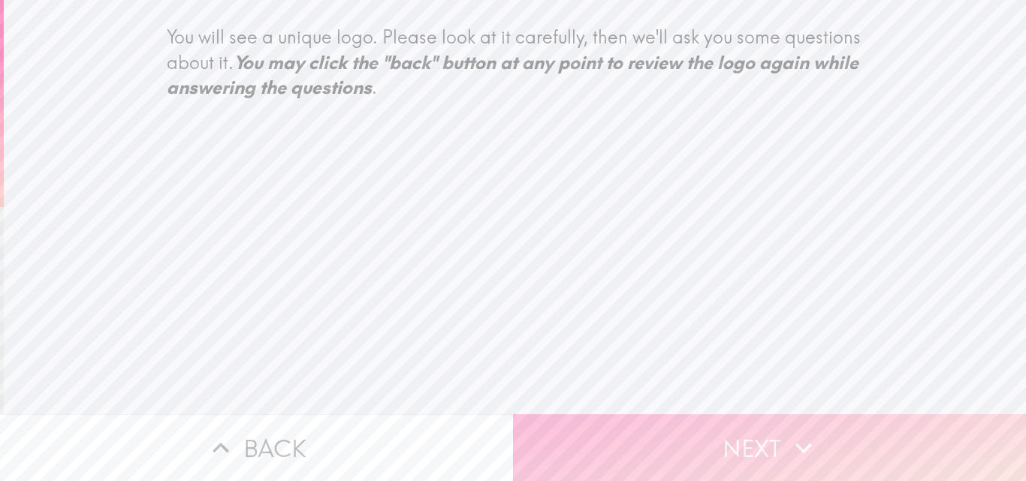
click at [611, 425] on button "Next" at bounding box center [769, 448] width 513 height 67
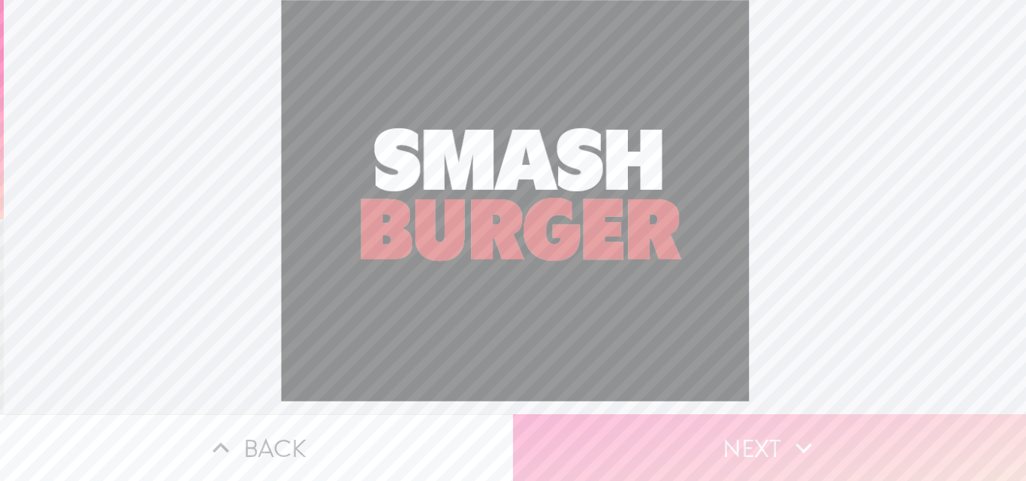
click at [613, 433] on button "Next" at bounding box center [769, 448] width 513 height 67
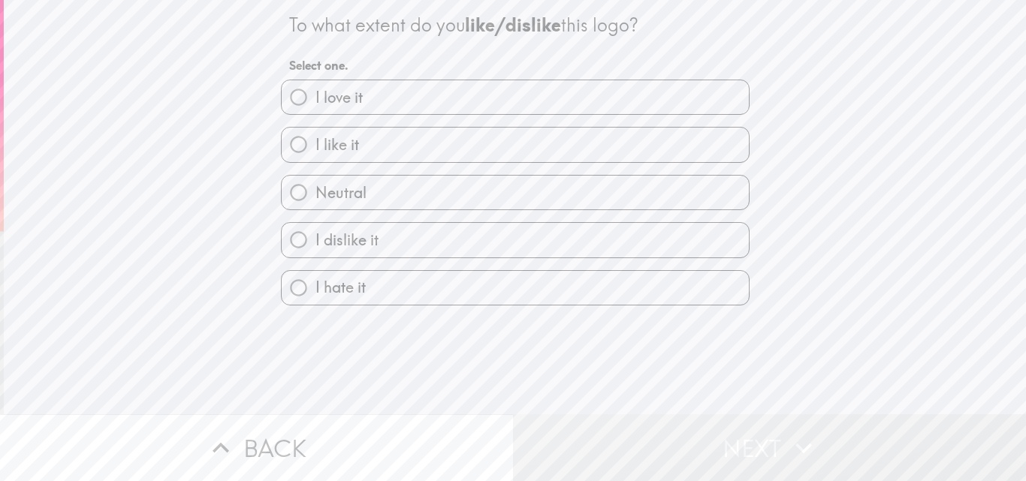
click at [454, 157] on label "I like it" at bounding box center [515, 145] width 467 height 34
click at [315, 157] on input "I like it" at bounding box center [299, 145] width 34 height 34
radio input "true"
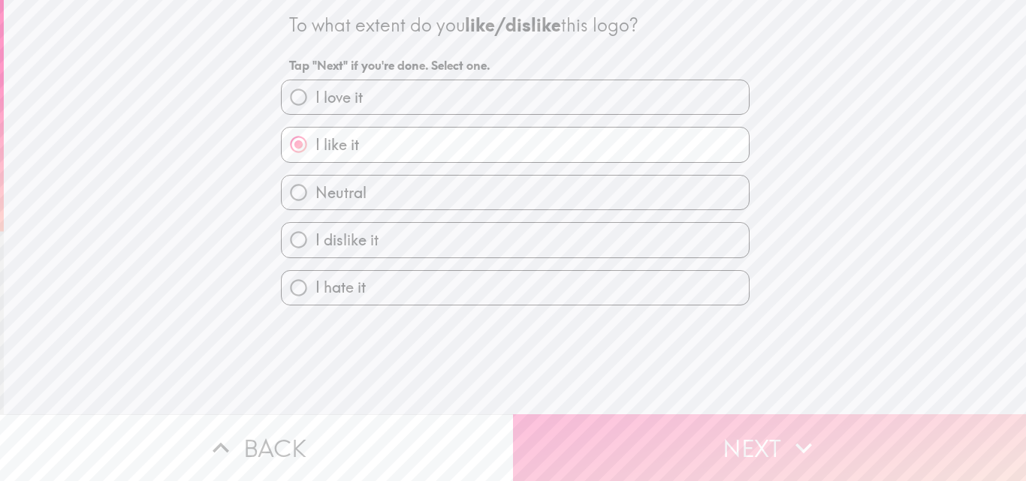
click at [637, 424] on button "Next" at bounding box center [769, 448] width 513 height 67
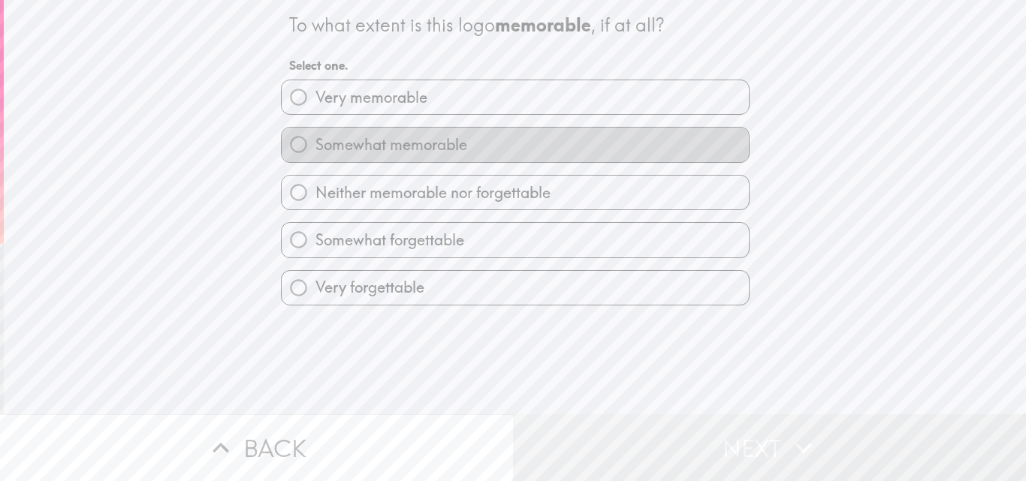
click at [509, 128] on label "Somewhat memorable" at bounding box center [515, 145] width 467 height 34
click at [315, 128] on input "Somewhat memorable" at bounding box center [299, 145] width 34 height 34
radio input "true"
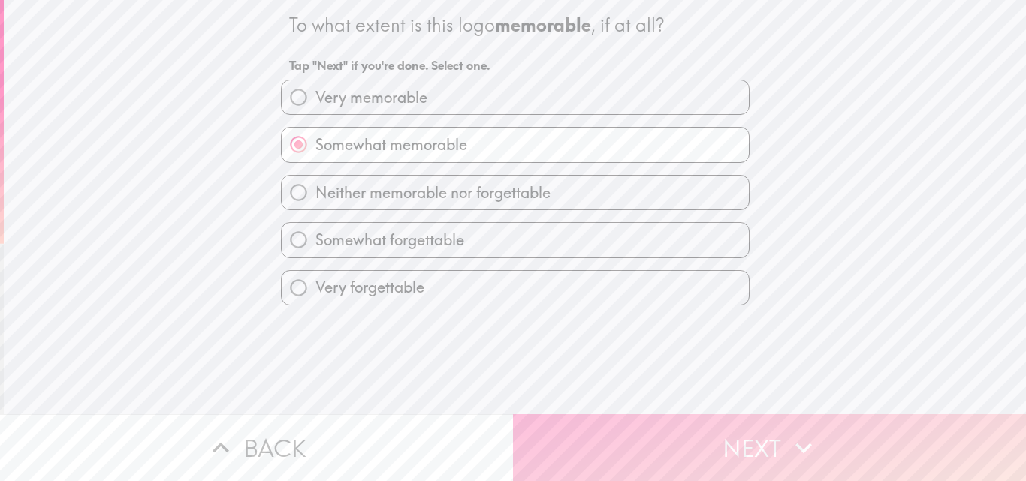
click at [699, 433] on button "Next" at bounding box center [769, 448] width 513 height 67
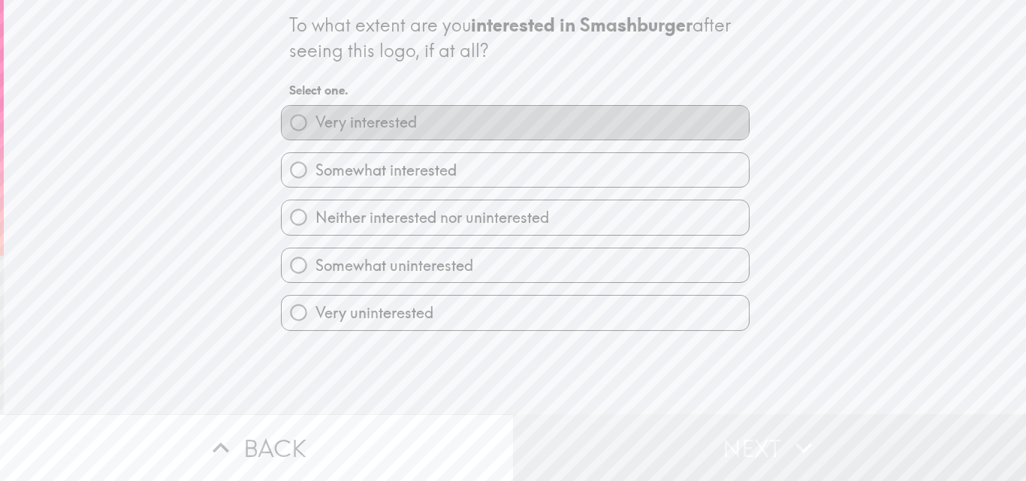
click at [529, 132] on label "Very interested" at bounding box center [515, 123] width 467 height 34
click at [315, 132] on input "Very interested" at bounding box center [299, 123] width 34 height 34
radio input "true"
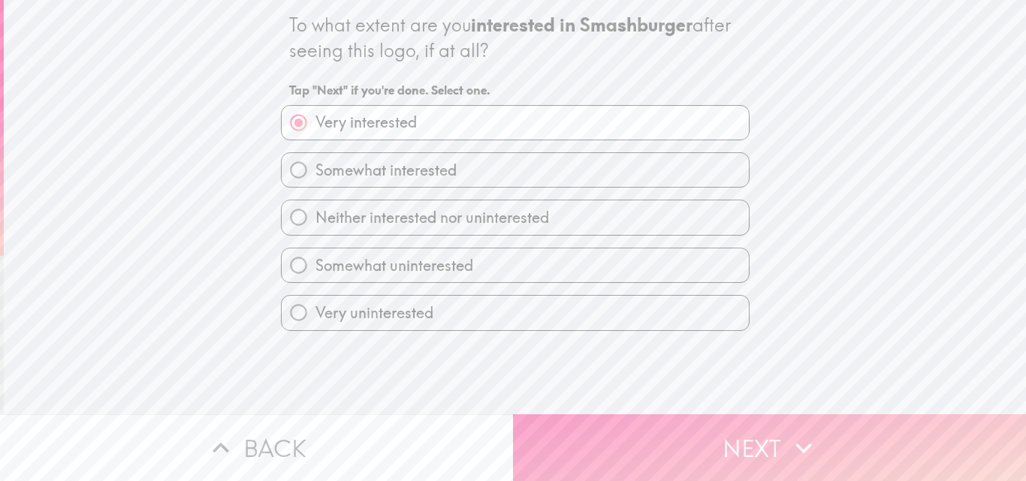
click at [632, 423] on button "Next" at bounding box center [769, 448] width 513 height 67
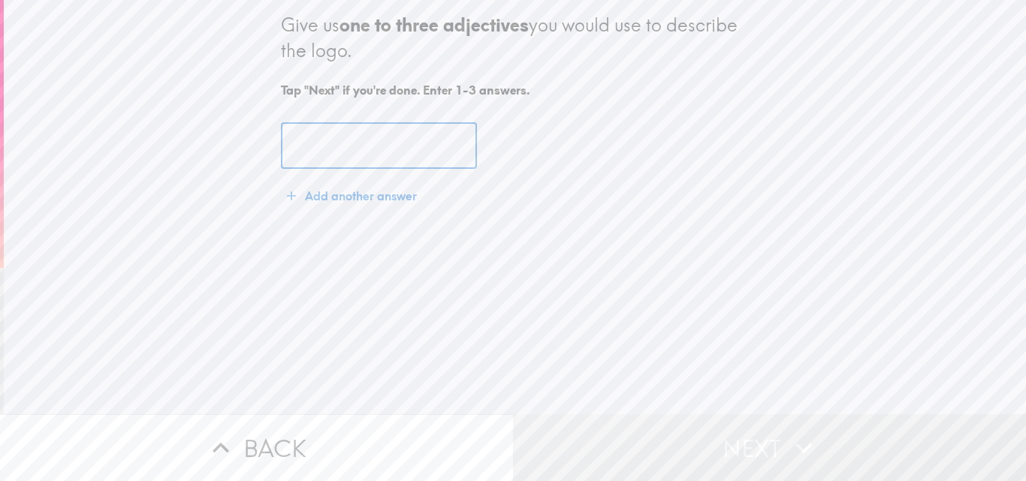
click at [343, 151] on input "text" at bounding box center [379, 146] width 196 height 47
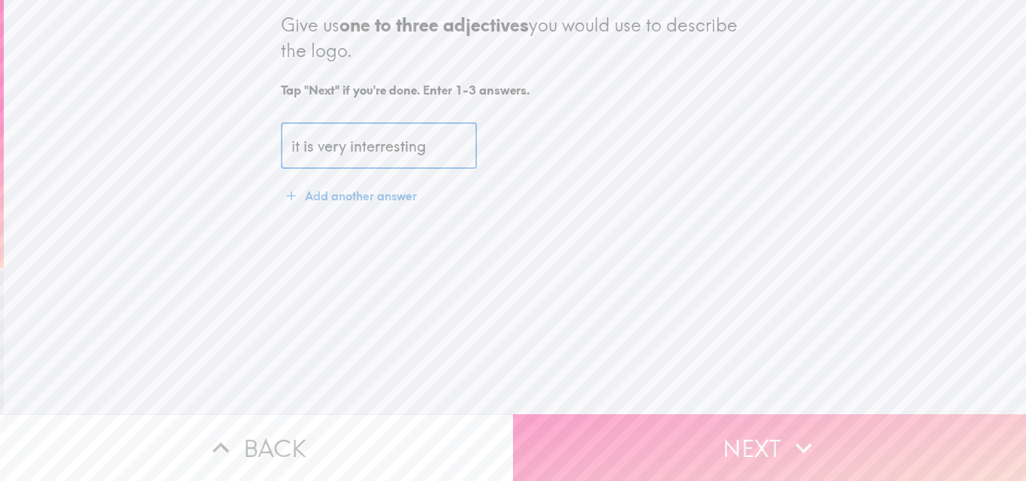
type input "it is very interresting"
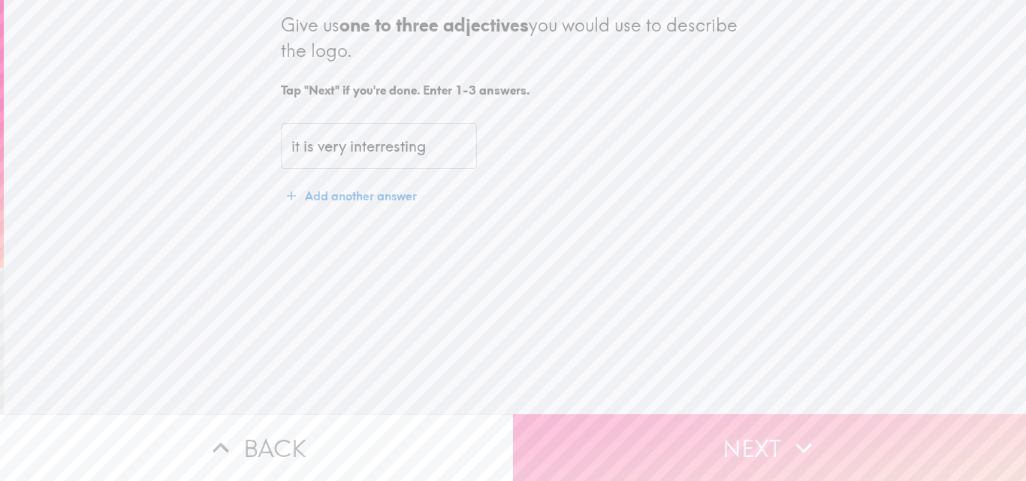
click at [593, 427] on button "Next" at bounding box center [769, 448] width 513 height 67
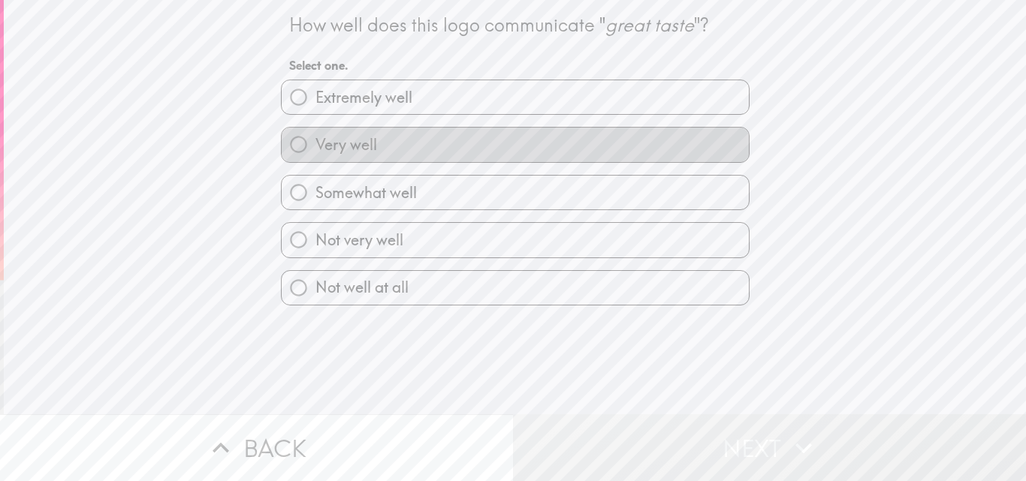
click at [480, 140] on label "Very well" at bounding box center [515, 145] width 467 height 34
click at [315, 140] on input "Very well" at bounding box center [299, 145] width 34 height 34
radio input "true"
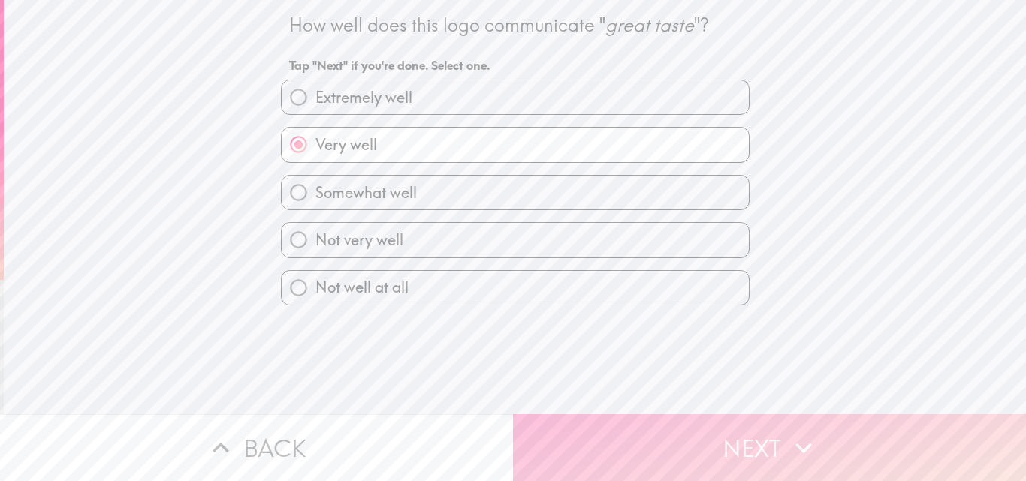
click at [591, 427] on button "Next" at bounding box center [769, 448] width 513 height 67
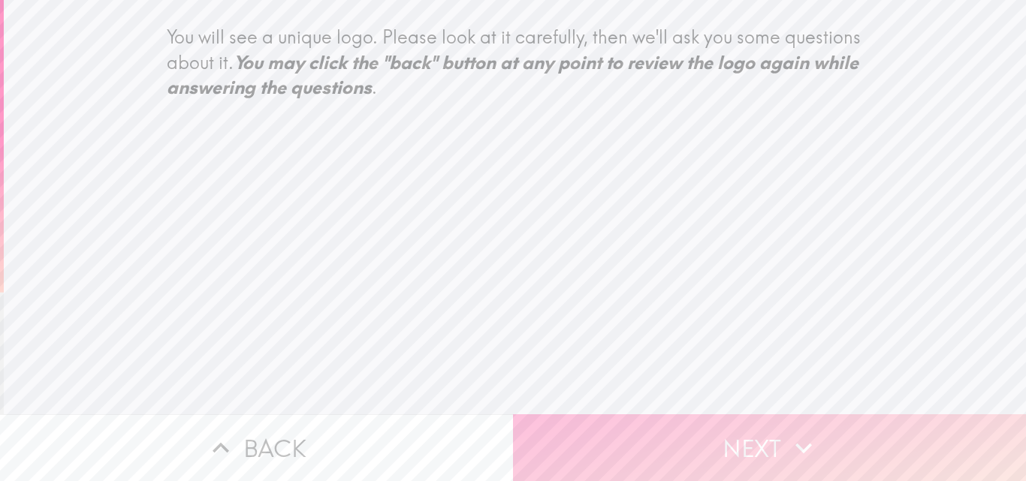
click at [587, 415] on button "Next" at bounding box center [769, 448] width 513 height 67
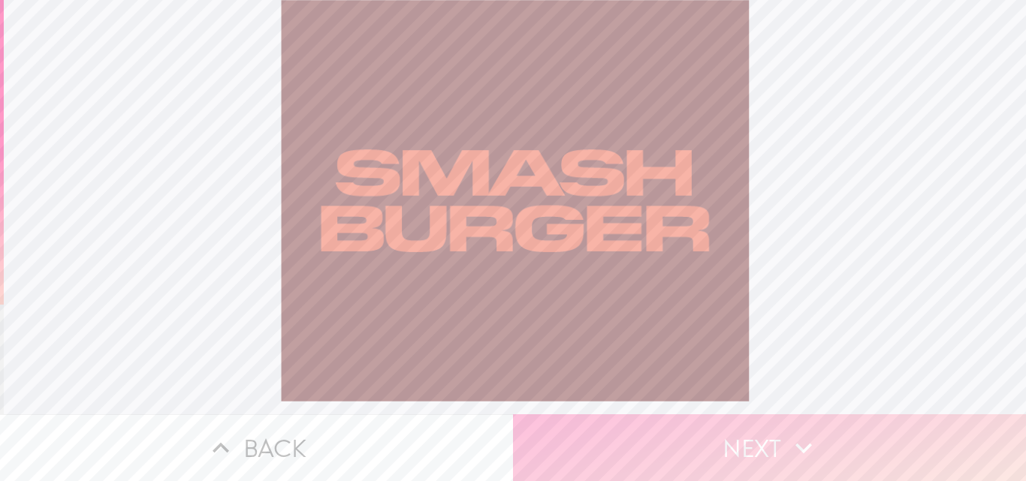
click at [585, 440] on button "Next" at bounding box center [769, 448] width 513 height 67
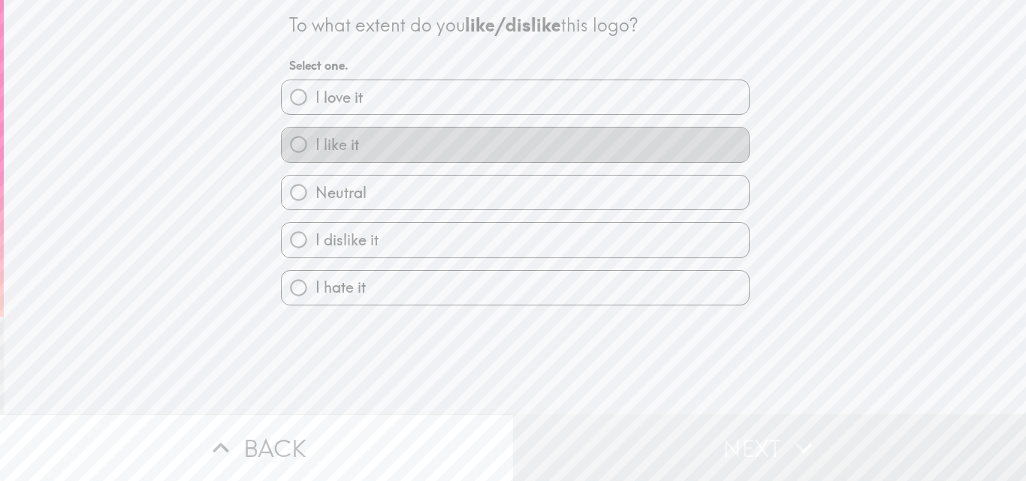
click at [486, 151] on label "I like it" at bounding box center [515, 145] width 467 height 34
click at [315, 151] on input "I like it" at bounding box center [299, 145] width 34 height 34
radio input "true"
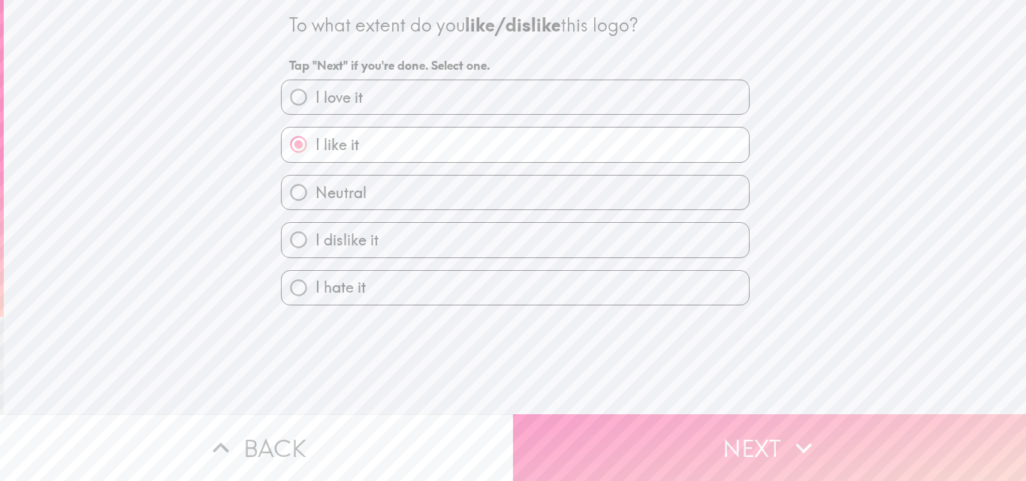
click at [635, 447] on button "Next" at bounding box center [769, 448] width 513 height 67
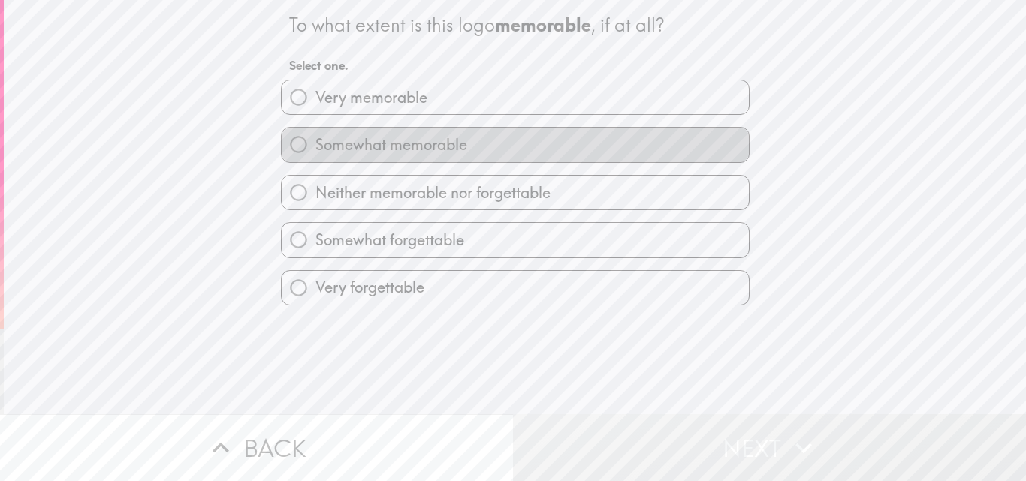
click at [469, 146] on label "Somewhat memorable" at bounding box center [515, 145] width 467 height 34
click at [315, 146] on input "Somewhat memorable" at bounding box center [299, 145] width 34 height 34
radio input "true"
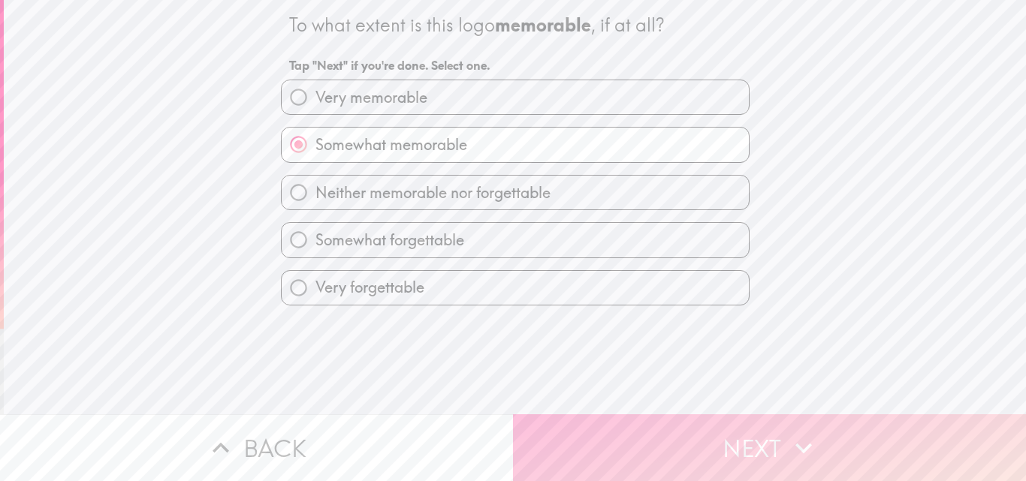
click at [562, 415] on button "Next" at bounding box center [769, 448] width 513 height 67
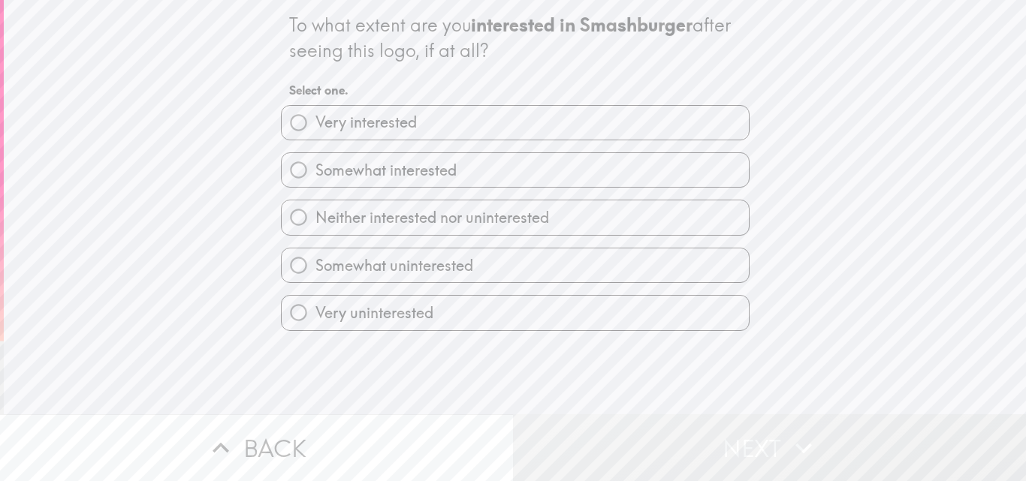
click at [484, 173] on label "Somewhat interested" at bounding box center [515, 170] width 467 height 34
click at [315, 173] on input "Somewhat interested" at bounding box center [299, 170] width 34 height 34
radio input "true"
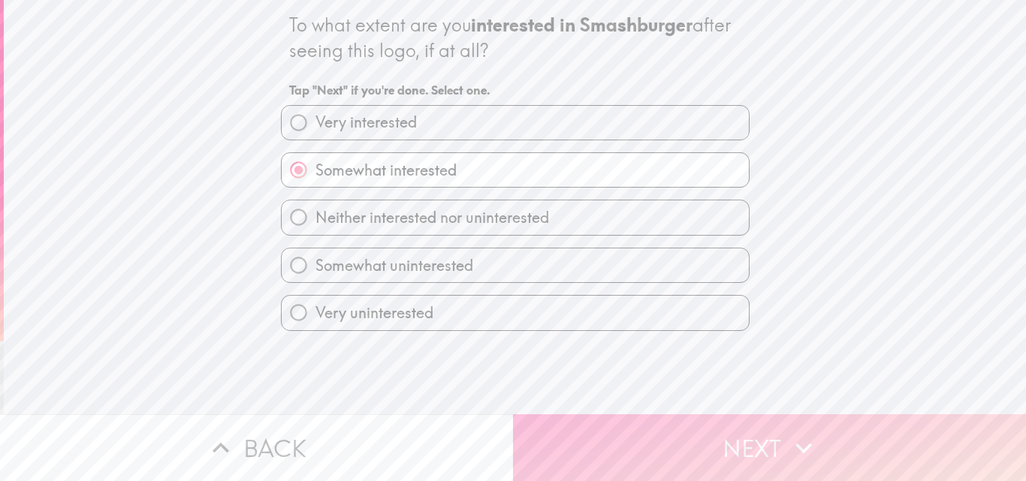
click at [563, 426] on button "Next" at bounding box center [769, 448] width 513 height 67
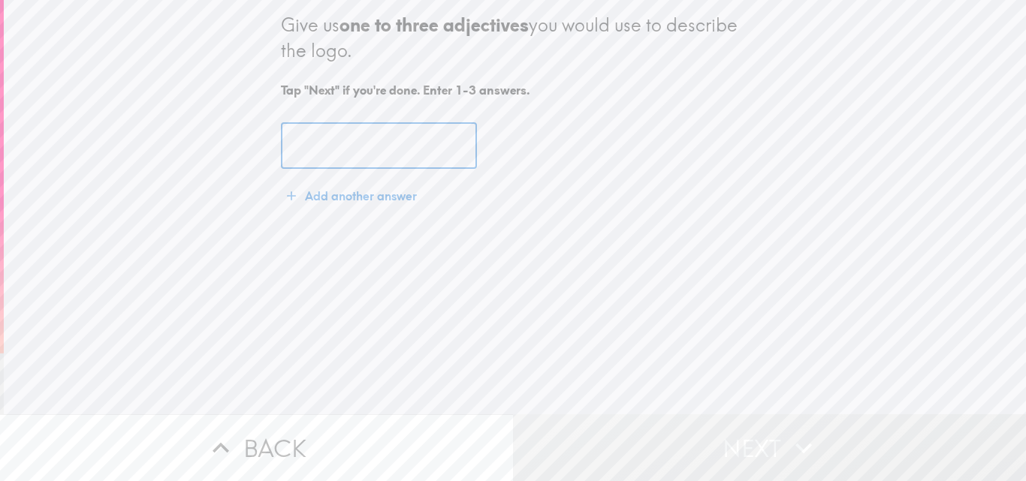
click at [336, 149] on input "text" at bounding box center [379, 146] width 196 height 47
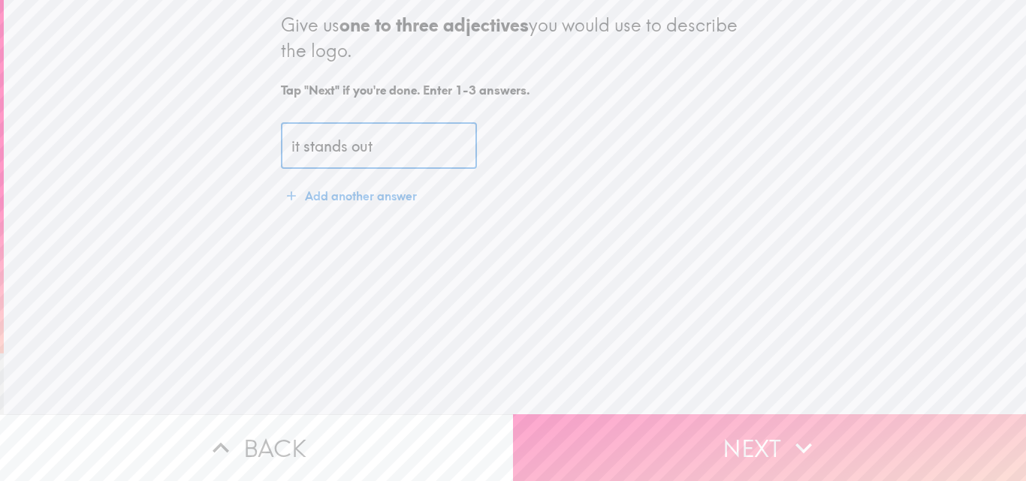
type input "it stands out"
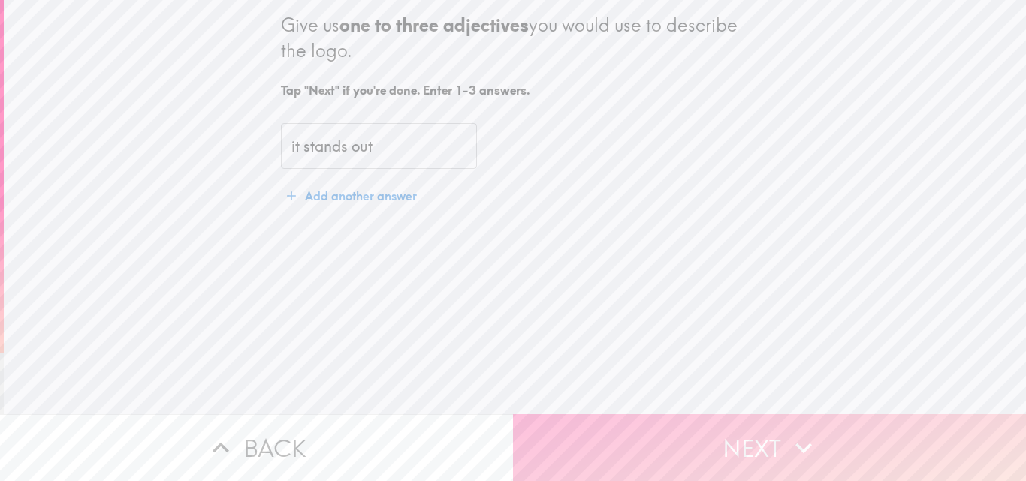
click at [614, 427] on button "Next" at bounding box center [769, 448] width 513 height 67
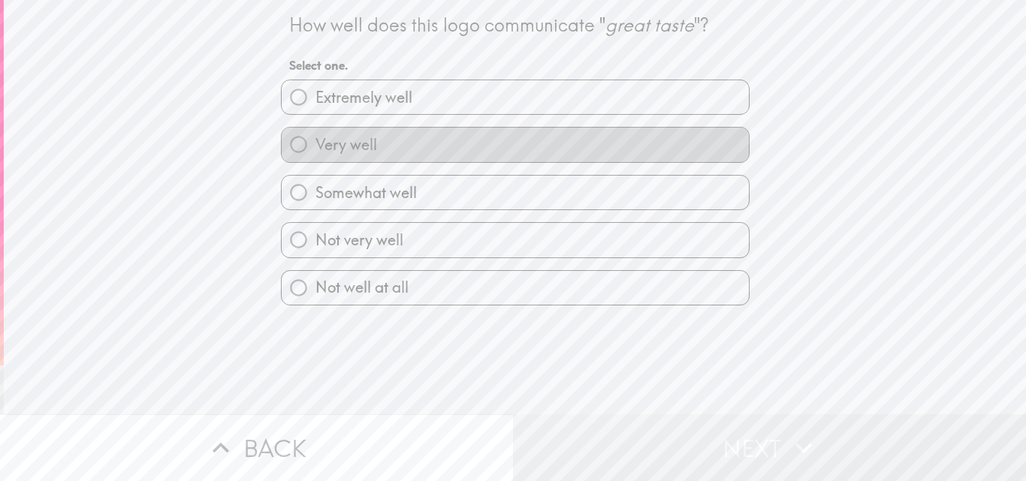
click at [489, 152] on label "Very well" at bounding box center [515, 145] width 467 height 34
click at [315, 152] on input "Very well" at bounding box center [299, 145] width 34 height 34
radio input "true"
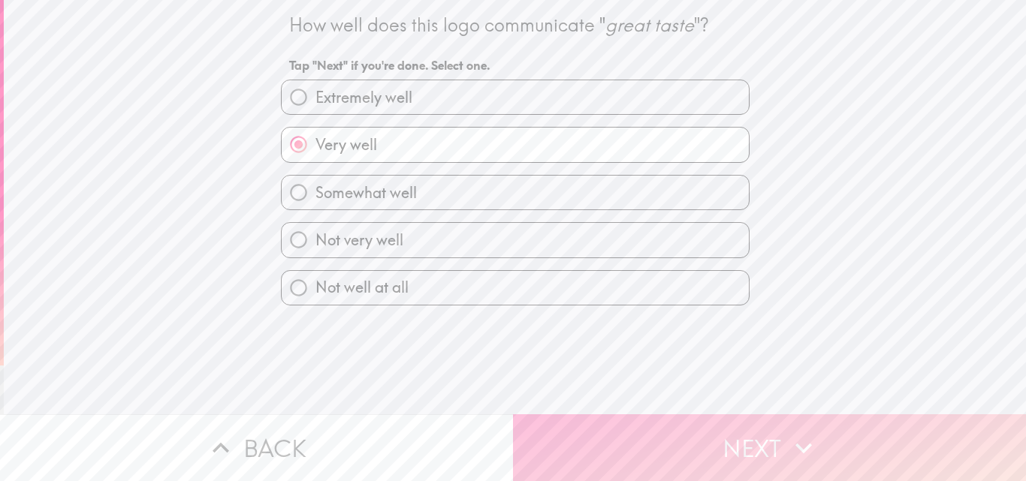
click at [613, 427] on button "Next" at bounding box center [769, 448] width 513 height 67
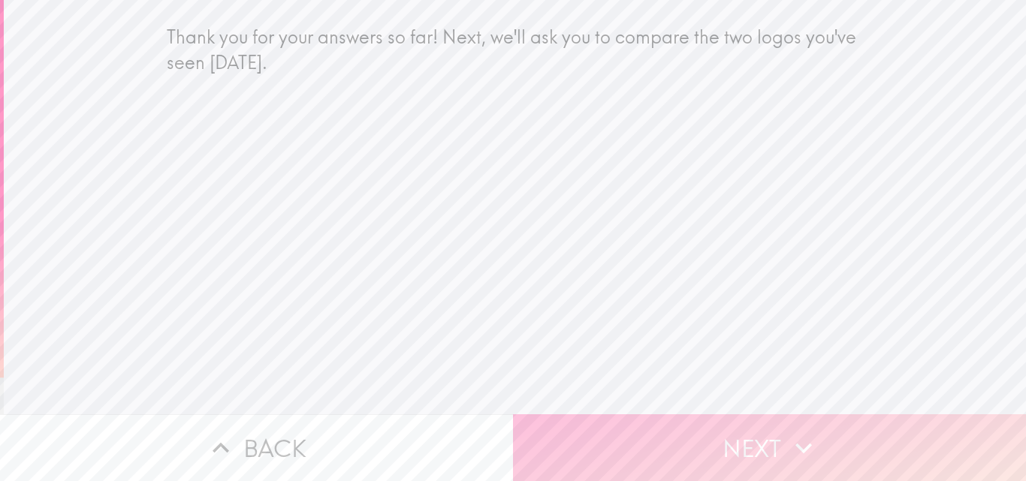
click at [605, 421] on button "Next" at bounding box center [769, 448] width 513 height 67
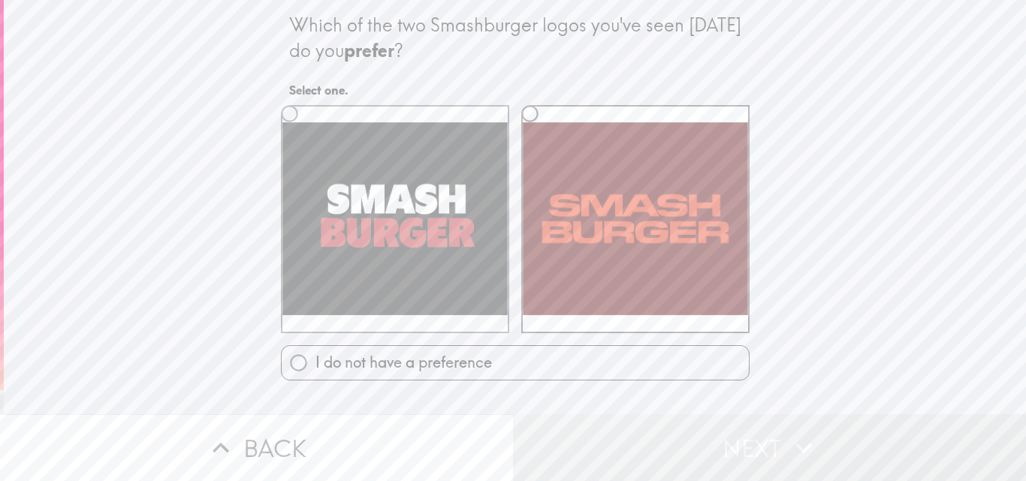
click at [436, 266] on label at bounding box center [395, 219] width 228 height 228
click at [306, 131] on input "radio" at bounding box center [290, 114] width 34 height 34
radio input "true"
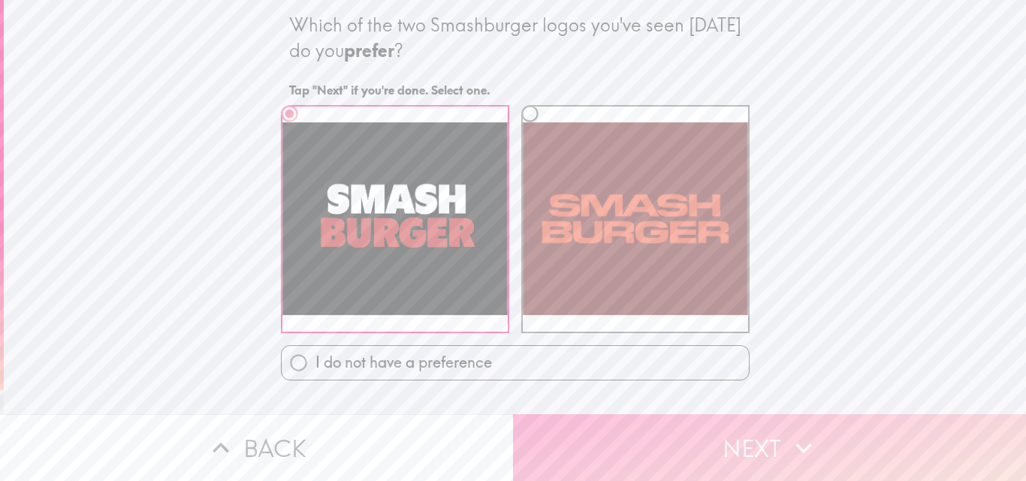
click at [614, 415] on button "Next" at bounding box center [769, 448] width 513 height 67
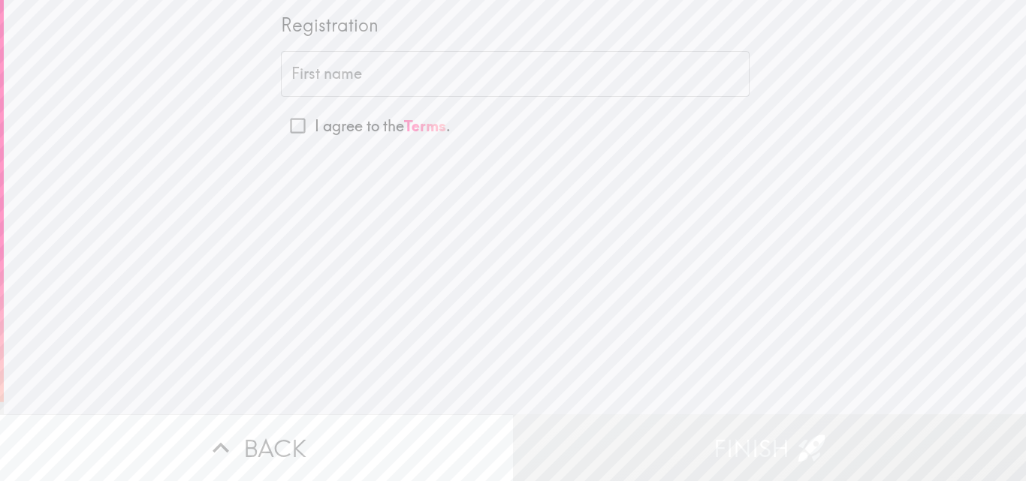
click at [338, 78] on input "First name" at bounding box center [515, 74] width 469 height 47
type input "[PERSON_NAME]"
click at [290, 132] on input "I agree to the Terms ." at bounding box center [298, 126] width 34 height 34
checkbox input "true"
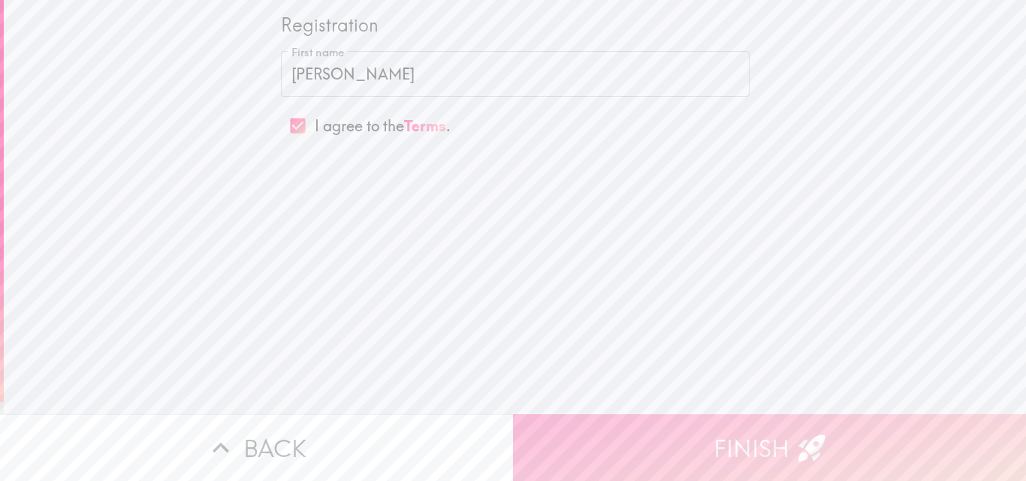
click at [609, 415] on button "Finish" at bounding box center [769, 448] width 513 height 67
